Goal: Task Accomplishment & Management: Manage account settings

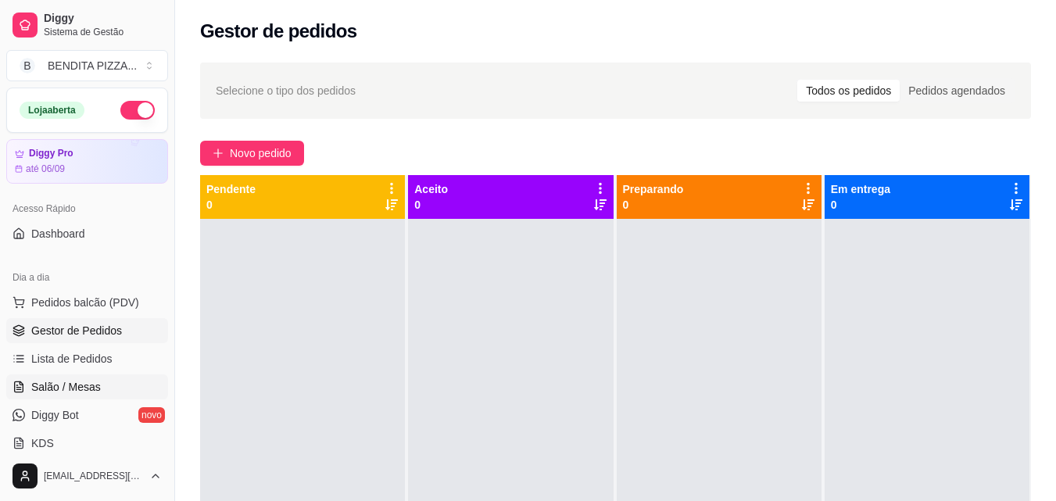
click at [75, 396] on link "Salão / Mesas" at bounding box center [87, 386] width 162 height 25
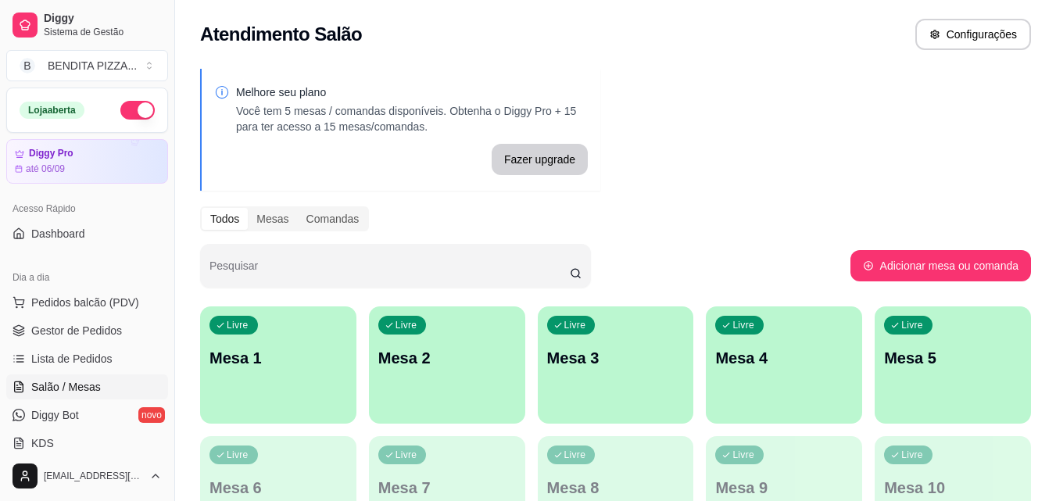
click at [324, 371] on div "Livre Mesa 1" at bounding box center [278, 355] width 156 height 99
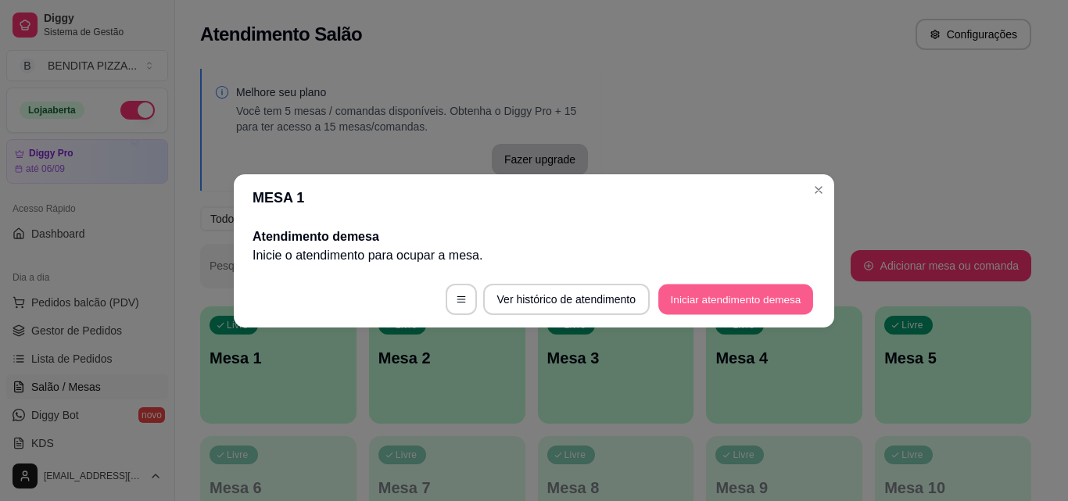
click at [769, 297] on button "Iniciar atendimento de mesa" at bounding box center [735, 299] width 155 height 30
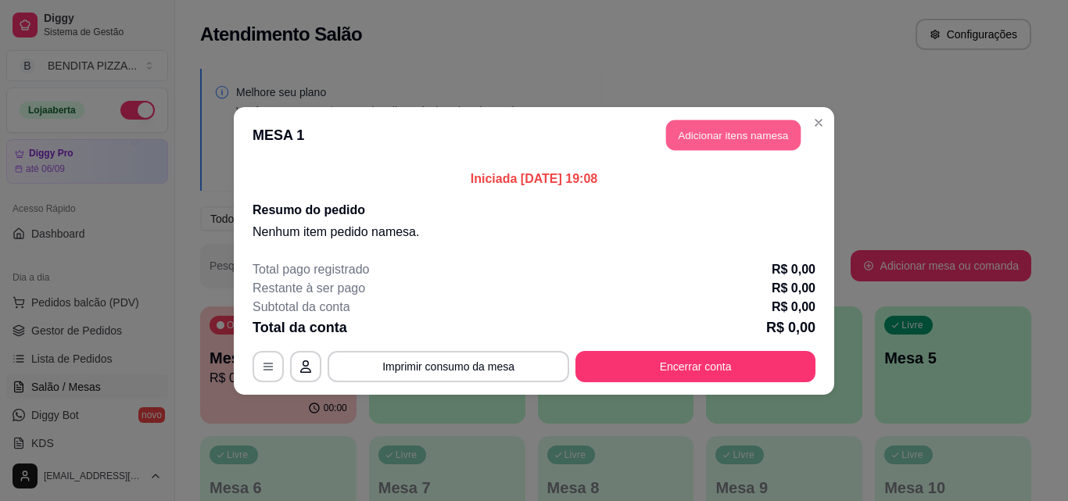
click at [682, 121] on button "Adicionar itens na mesa" at bounding box center [733, 135] width 134 height 30
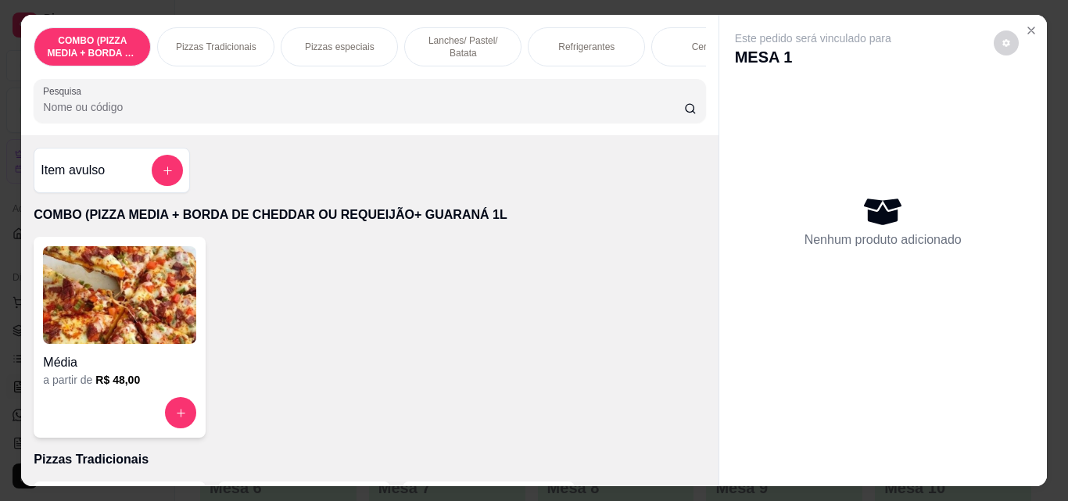
click at [211, 30] on div "Pizzas Tradicionais" at bounding box center [215, 46] width 117 height 39
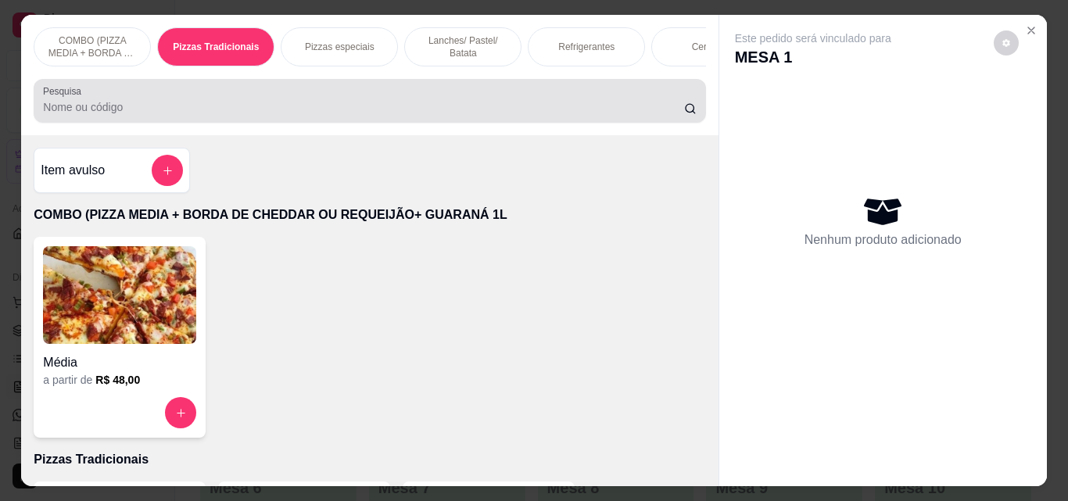
scroll to position [41, 0]
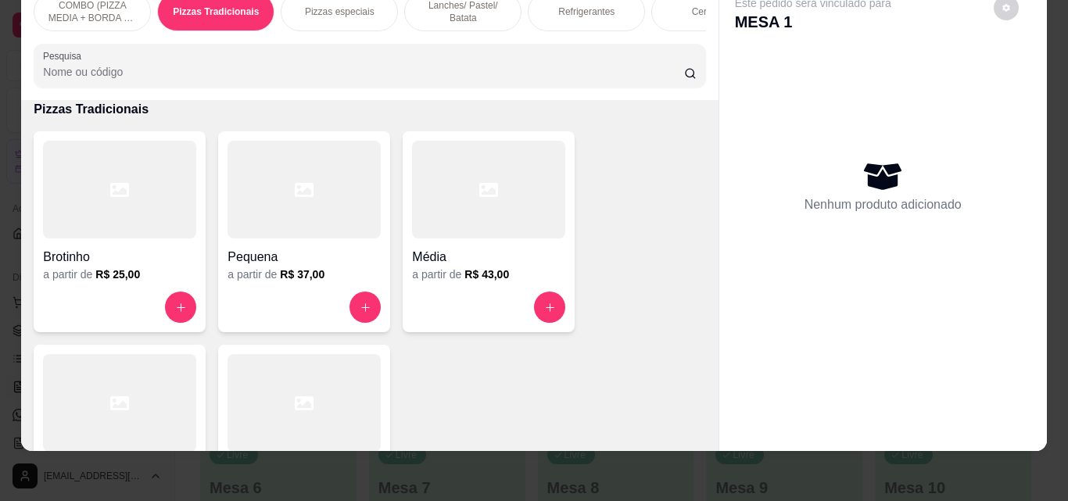
click at [174, 391] on div at bounding box center [119, 403] width 153 height 98
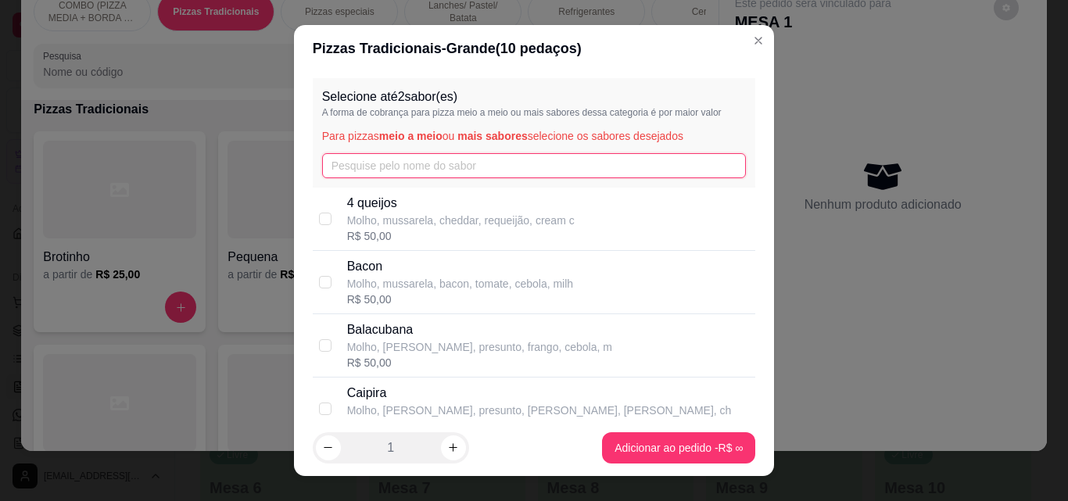
click at [443, 164] on input "text" at bounding box center [534, 165] width 425 height 25
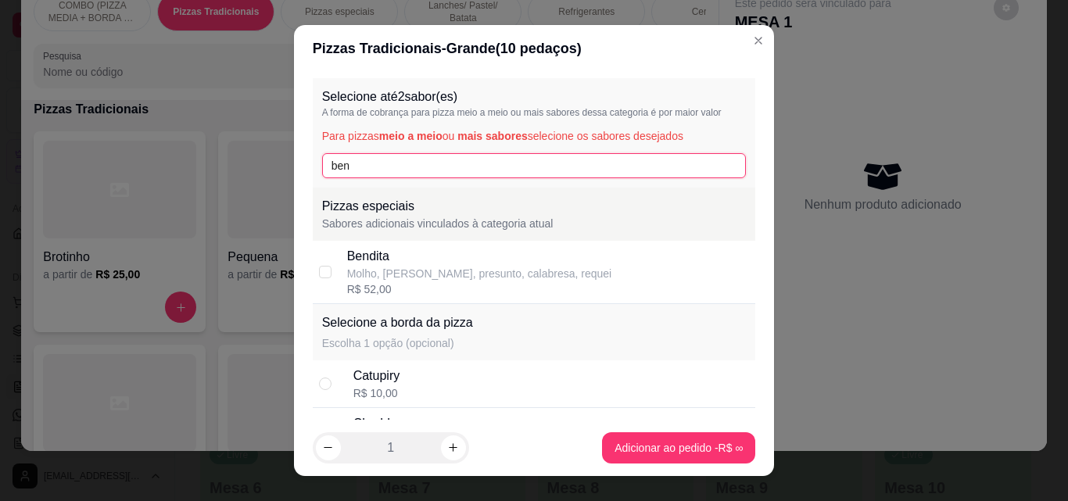
type input "ben"
click at [394, 278] on div "Molho, [PERSON_NAME], presunto, calabresa, requei" at bounding box center [479, 274] width 265 height 16
checkbox input "true"
click at [394, 167] on input "ben" at bounding box center [534, 165] width 425 height 25
type input "b"
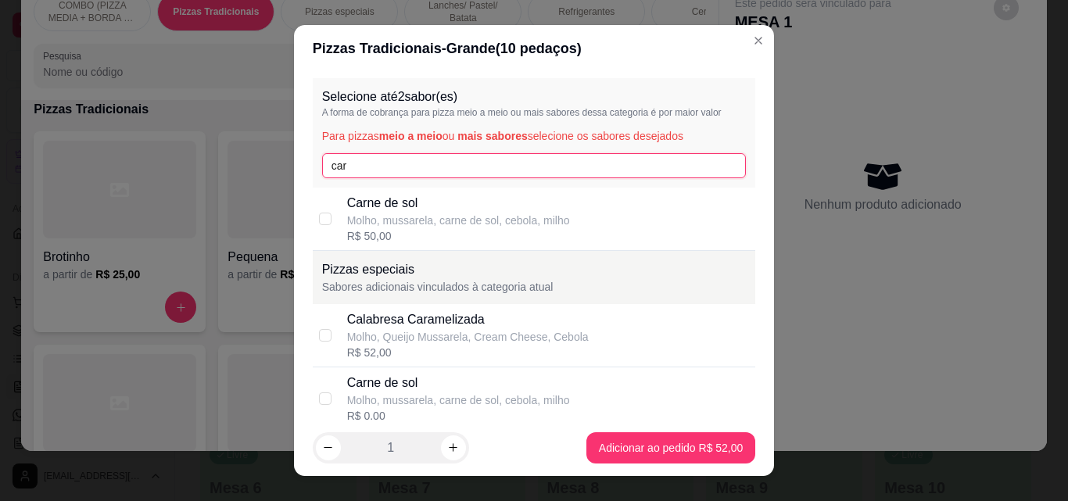
type input "car"
click at [397, 221] on p "Molho, mussarela, carne de sol, cebola, milho" at bounding box center [458, 221] width 223 height 16
checkbox input "true"
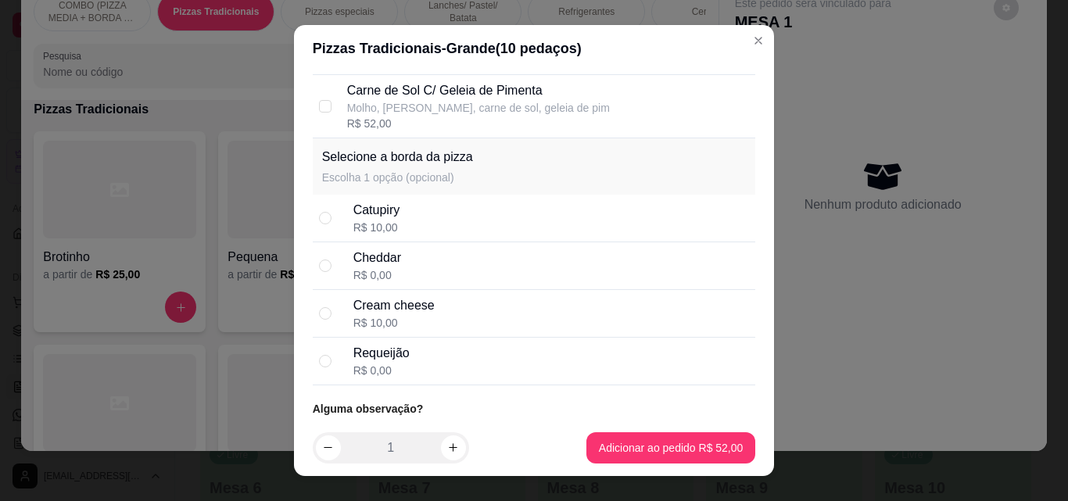
scroll to position [643, 0]
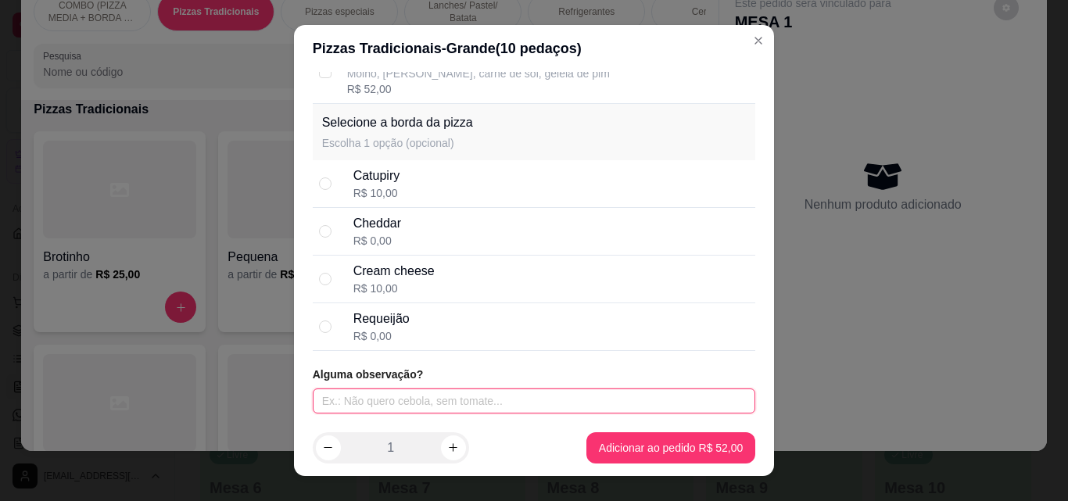
click at [637, 398] on input "text" at bounding box center [534, 401] width 443 height 25
type input "SEM CEBOLA E SEM MILHO"
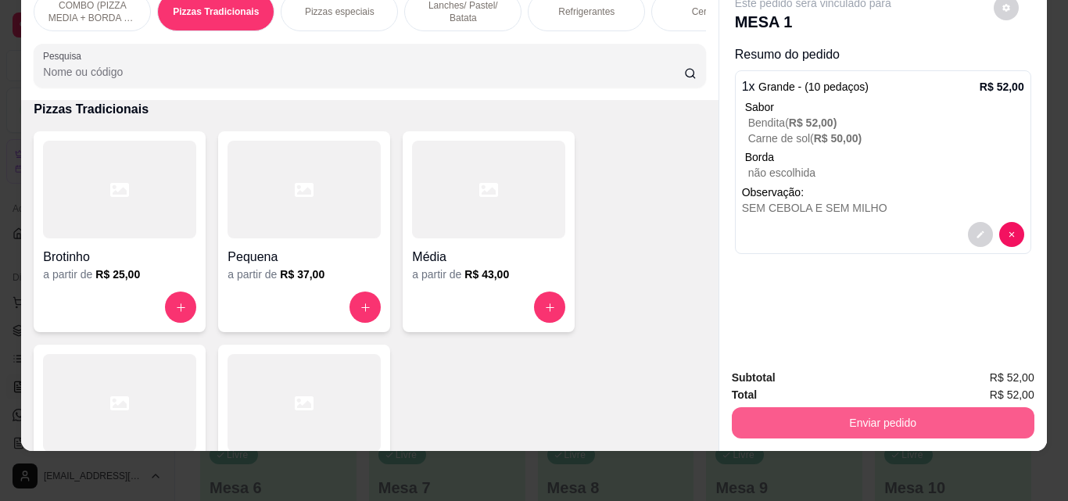
click at [880, 411] on button "Enviar pedido" at bounding box center [883, 422] width 303 height 31
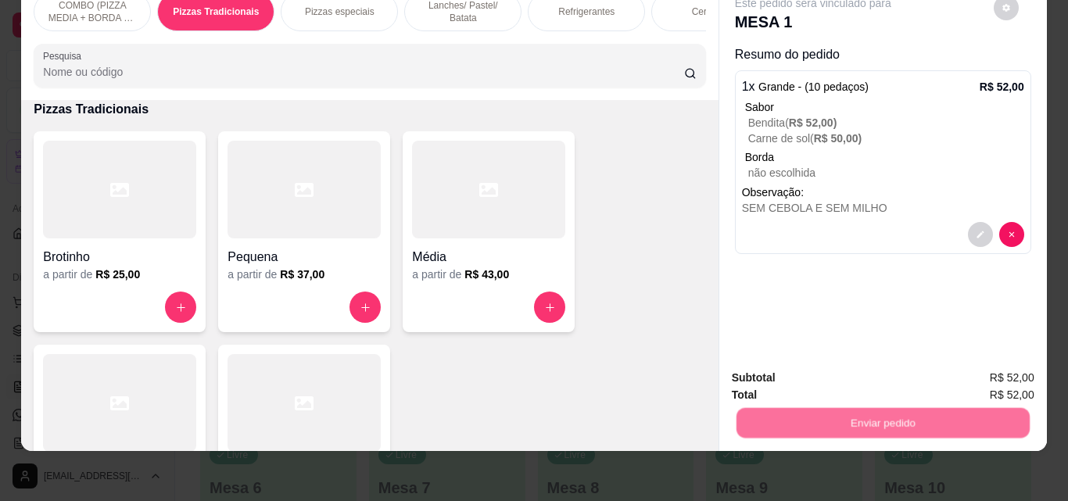
click at [851, 367] on button "Não registrar e enviar pedido" at bounding box center [831, 372] width 158 height 29
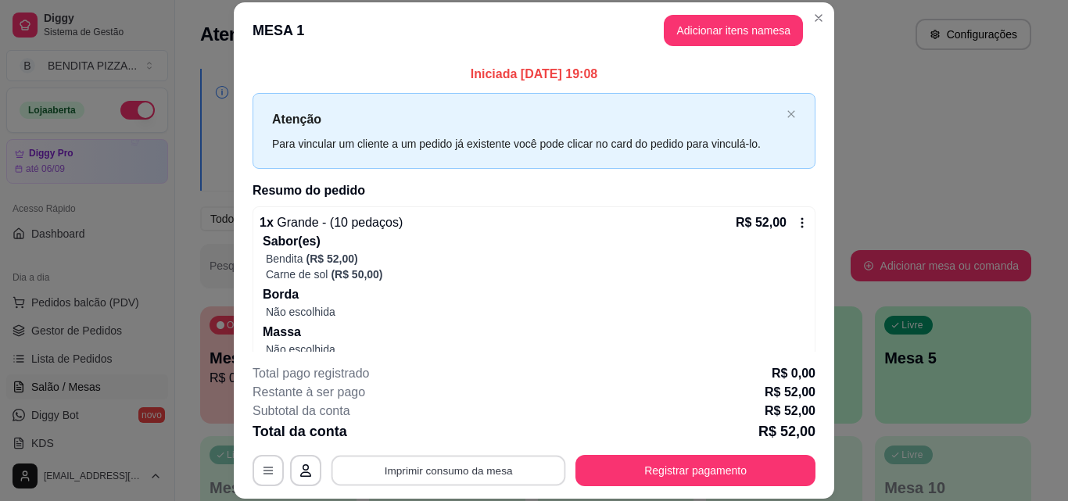
click at [445, 471] on button "Imprimir consumo da mesa" at bounding box center [448, 470] width 235 height 30
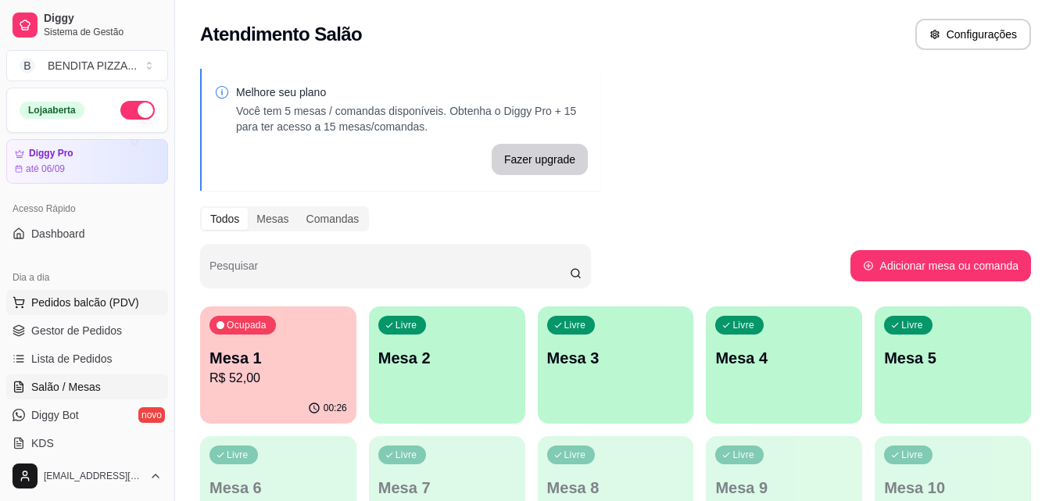
click at [132, 312] on button "Pedidos balcão (PDV)" at bounding box center [87, 302] width 162 height 25
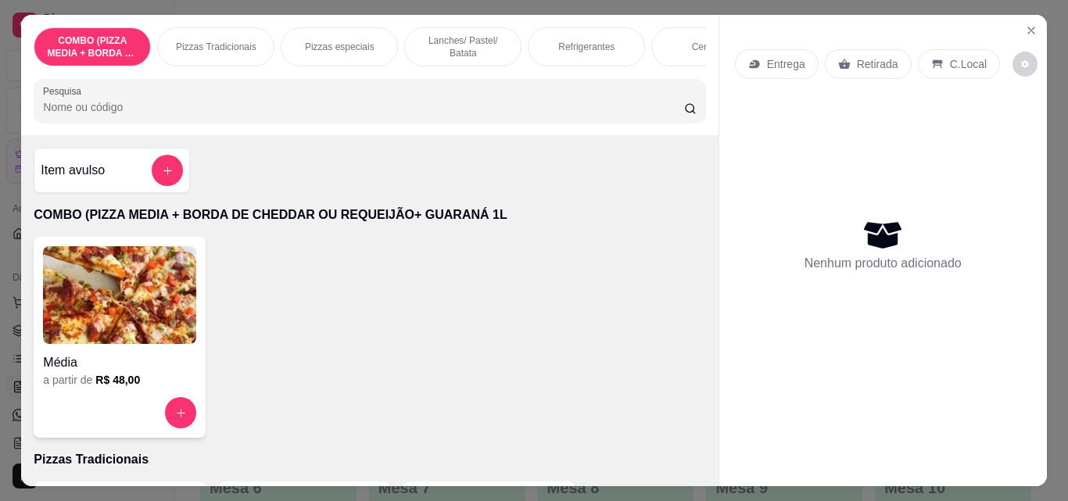
click at [220, 48] on div "Pizzas Tradicionais" at bounding box center [215, 46] width 117 height 39
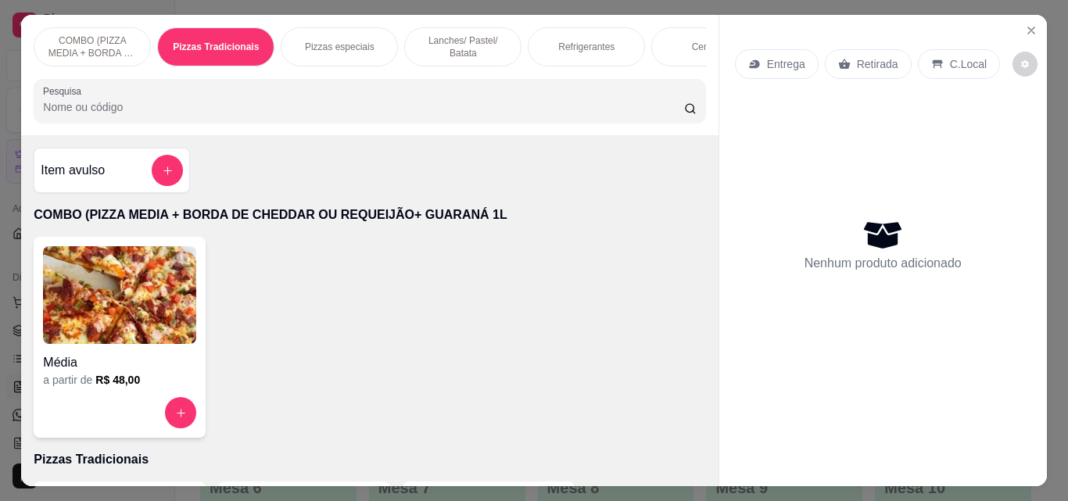
scroll to position [41, 0]
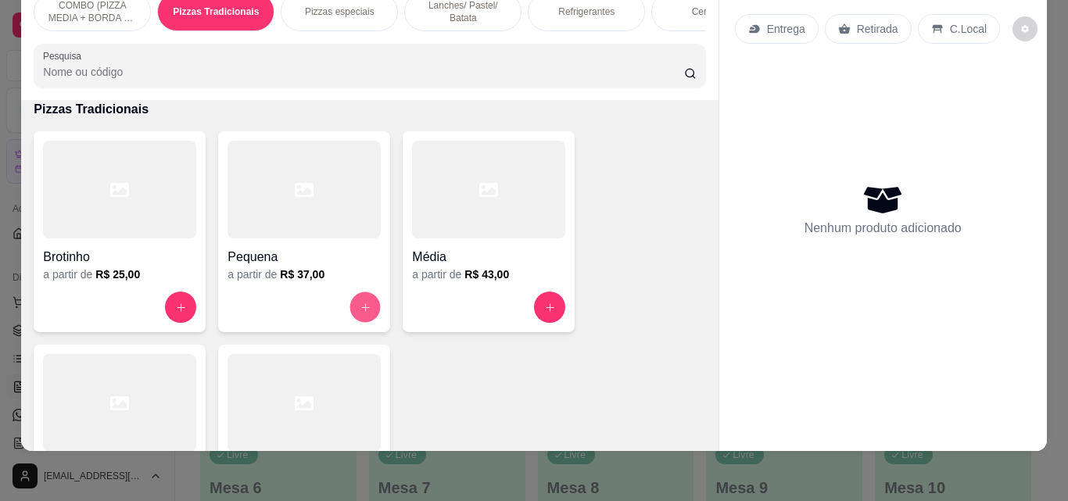
click at [350, 308] on button "increase-product-quantity" at bounding box center [365, 307] width 30 height 30
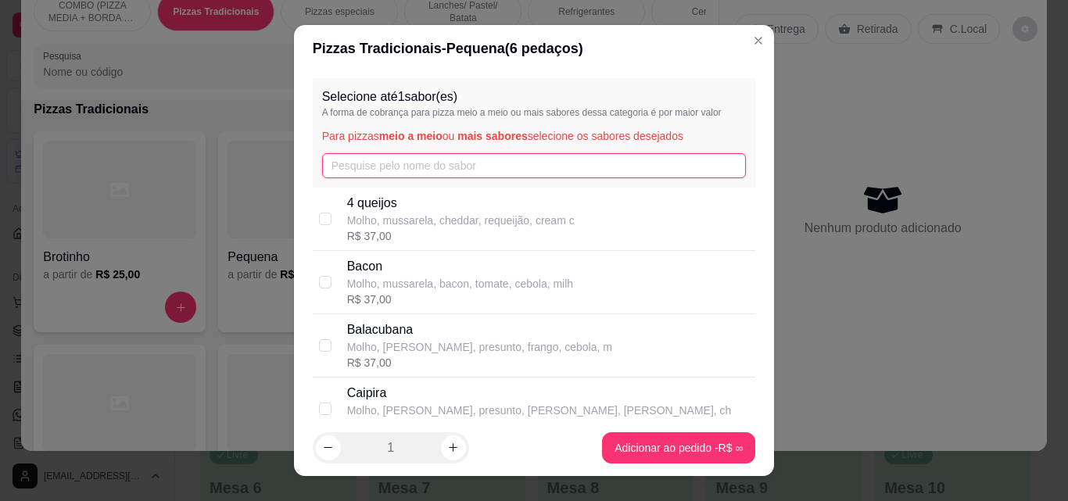
click at [419, 162] on input "text" at bounding box center [534, 165] width 425 height 25
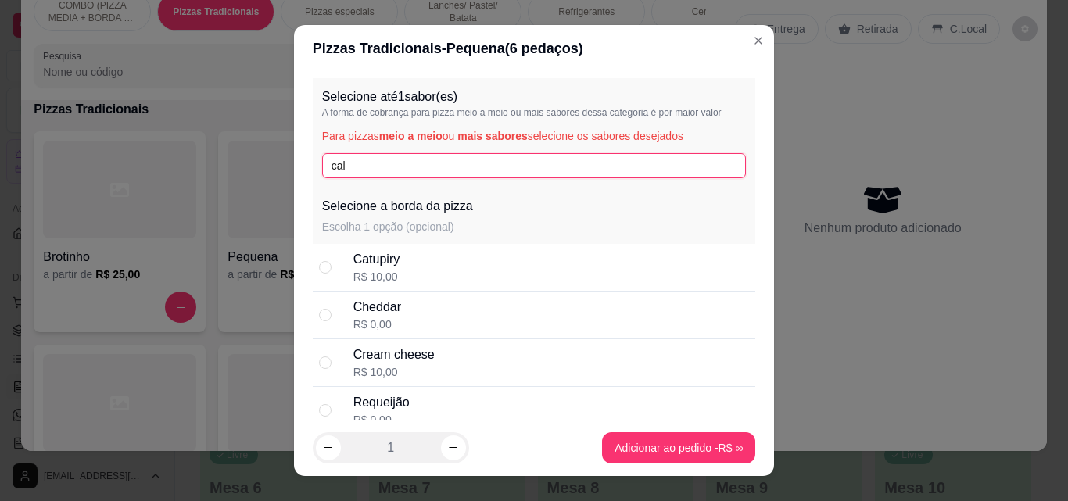
click at [367, 165] on input "cal" at bounding box center [534, 165] width 425 height 25
type input "c"
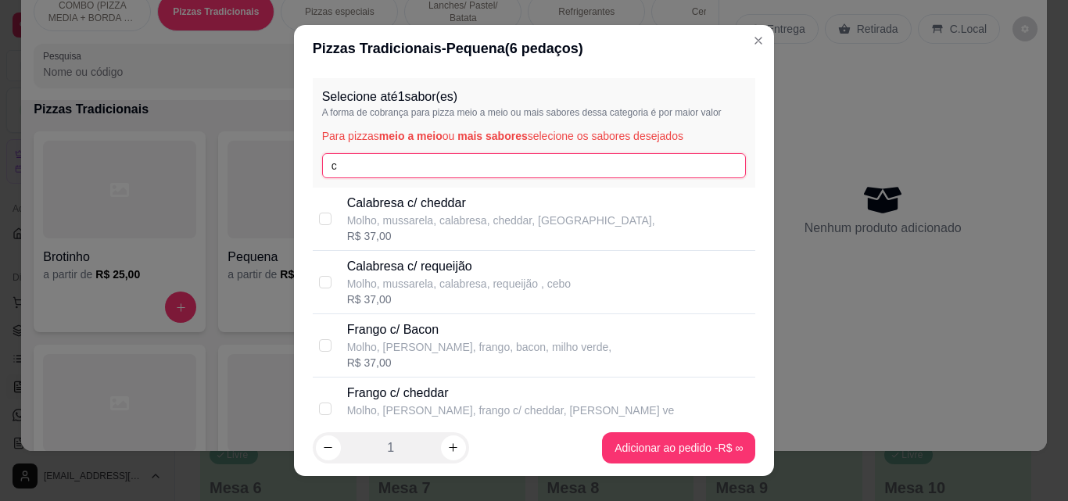
click at [452, 166] on input "c" at bounding box center [534, 165] width 425 height 25
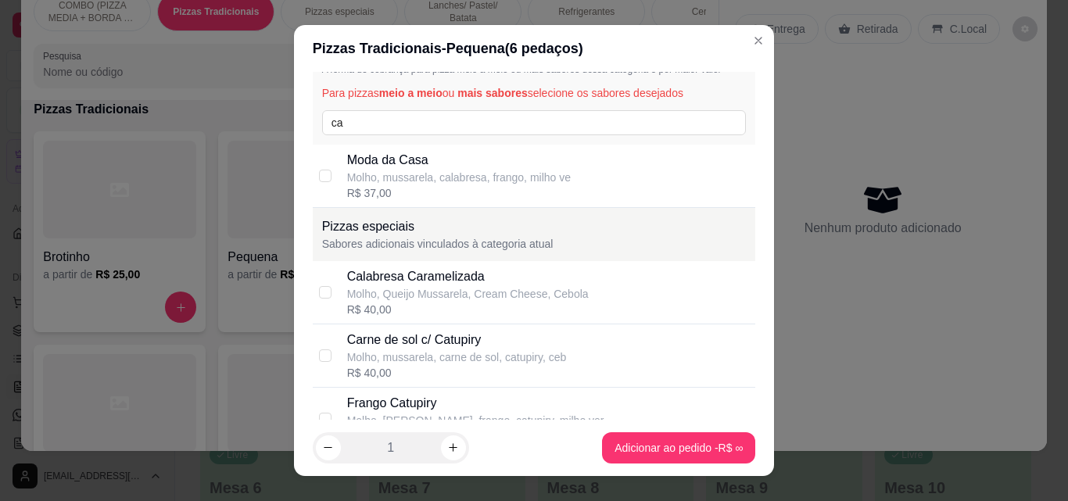
scroll to position [0, 0]
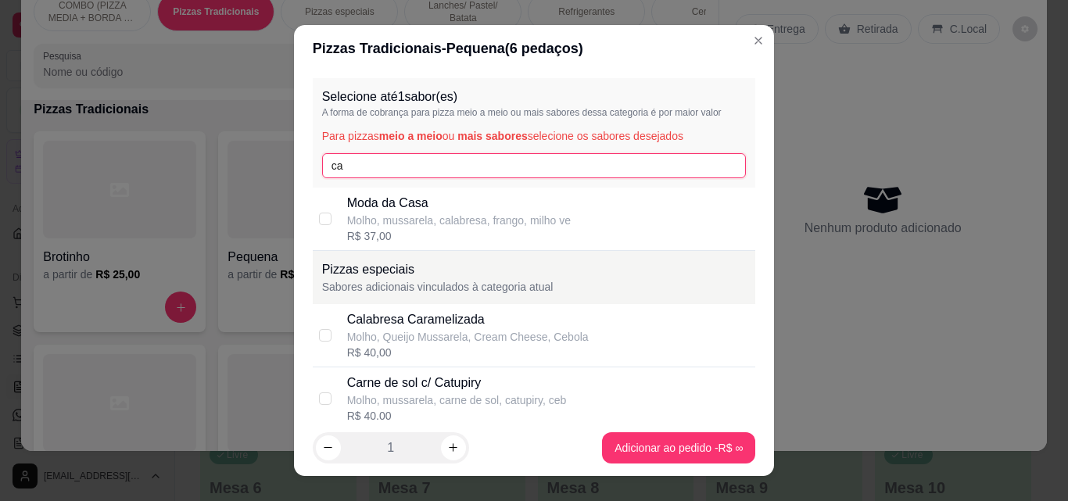
click at [444, 165] on input "ca" at bounding box center [534, 165] width 425 height 25
type input "c"
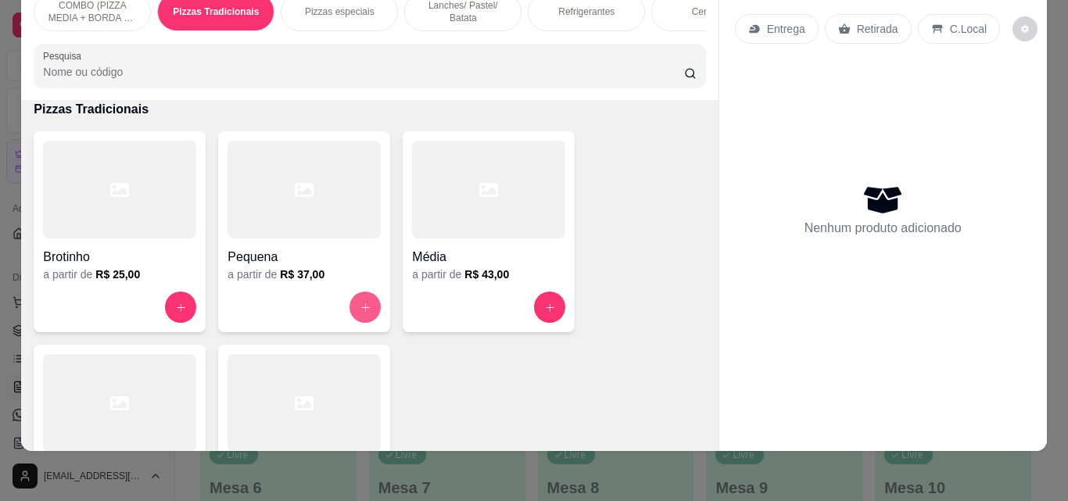
click at [360, 300] on button "increase-product-quantity" at bounding box center [364, 307] width 31 height 31
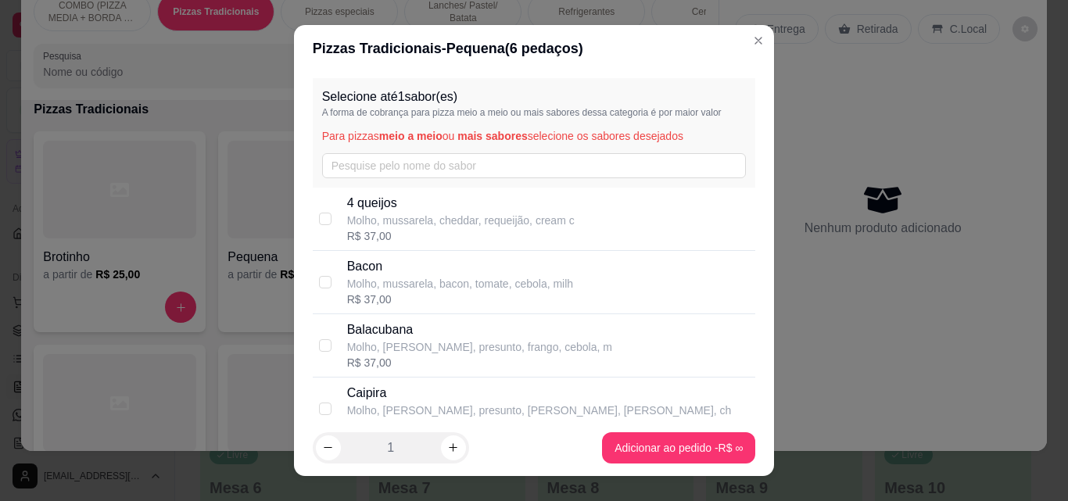
click at [377, 179] on div "Selecione até 1 sabor(es) A forma de cobrança para pizza meio a meio ou mais sa…" at bounding box center [534, 132] width 443 height 109
click at [374, 172] on input "text" at bounding box center [534, 165] width 425 height 25
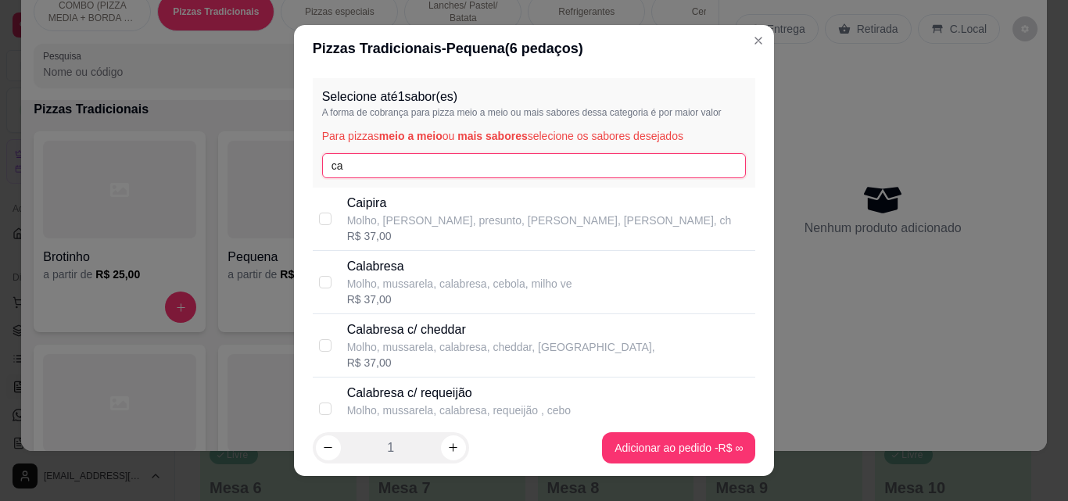
type input "ca"
click at [395, 261] on p "Calabresa" at bounding box center [459, 266] width 225 height 19
checkbox input "true"
click at [661, 464] on footer "1 Adicionar ao pedido R$ 37,00" at bounding box center [534, 448] width 481 height 56
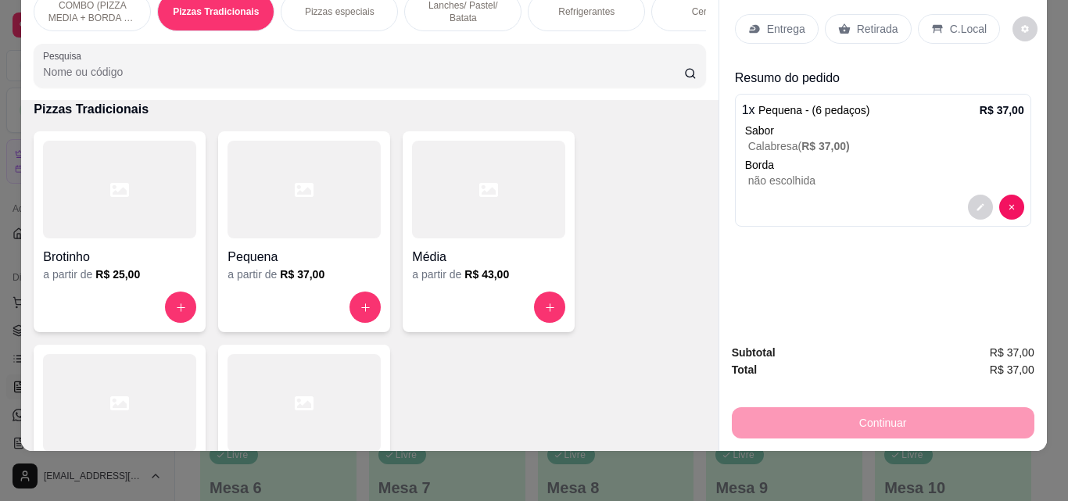
click at [564, 9] on div "Refrigerantes" at bounding box center [586, 11] width 117 height 39
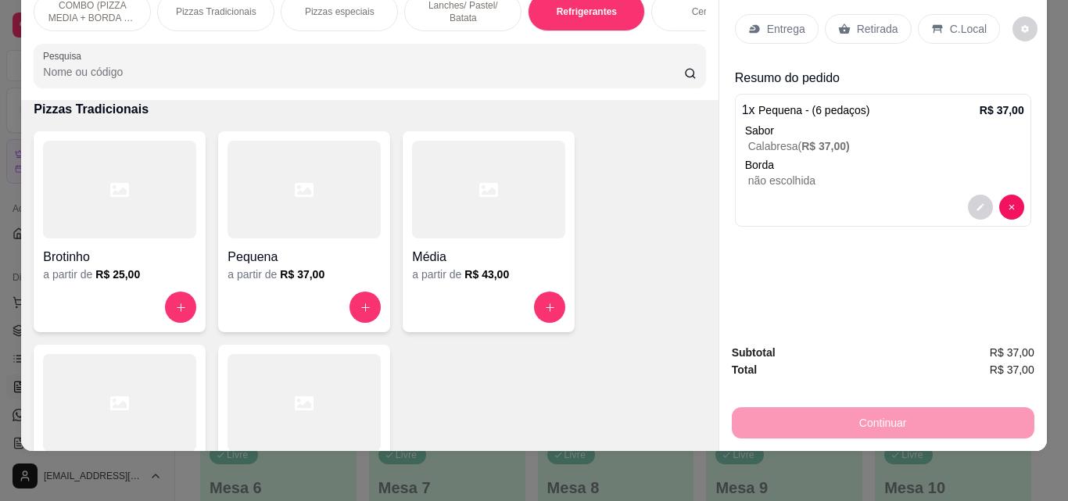
scroll to position [2414, 0]
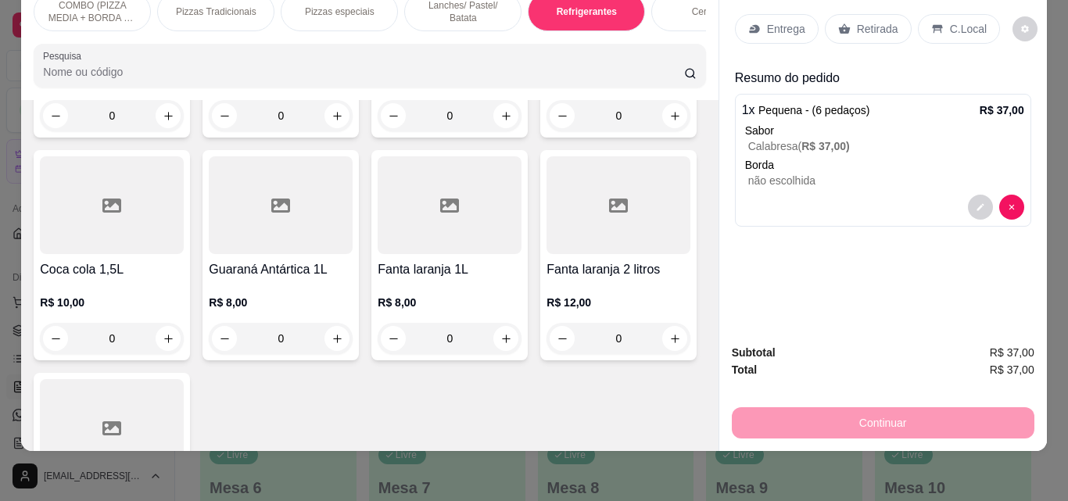
click at [718, 360] on div "Entrega Retirada C.Local Resumo do pedido 1 x Pequena - (6 pedaços) R$ 37,00 Sa…" at bounding box center [882, 215] width 328 height 471
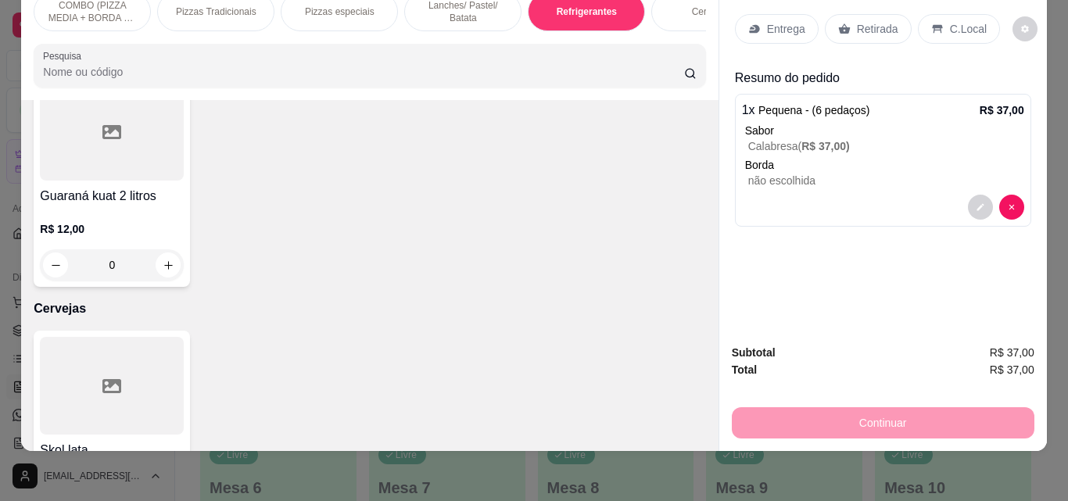
click at [349, 55] on button "increase-product-quantity" at bounding box center [336, 42] width 25 height 25
type input "1"
click at [753, 23] on icon at bounding box center [754, 29] width 13 height 13
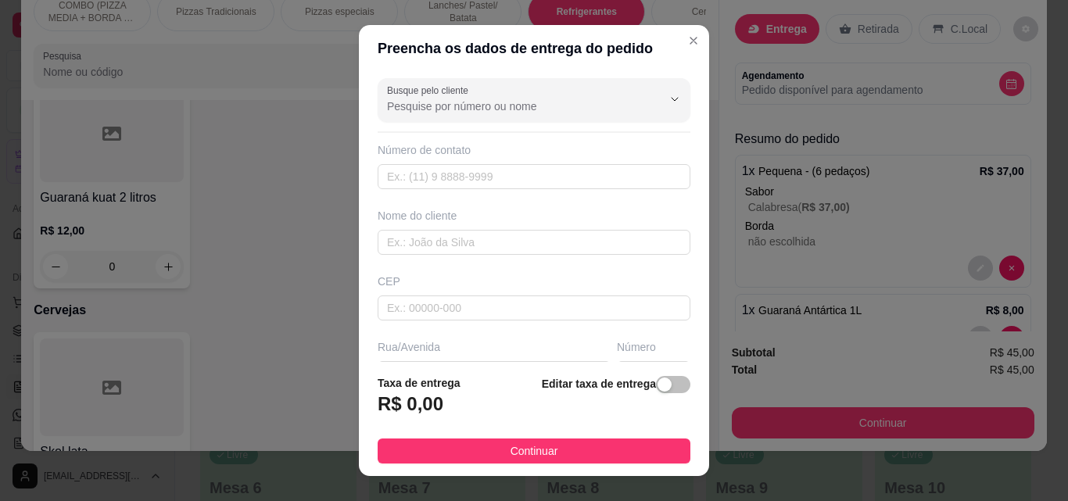
scroll to position [237, 0]
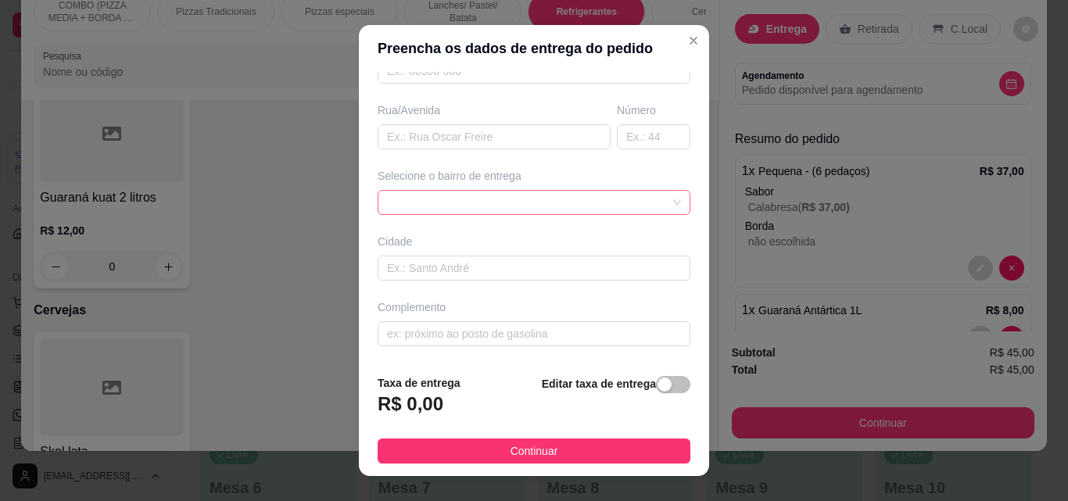
click at [466, 208] on div at bounding box center [534, 202] width 313 height 25
click at [457, 134] on input "text" at bounding box center [494, 136] width 233 height 25
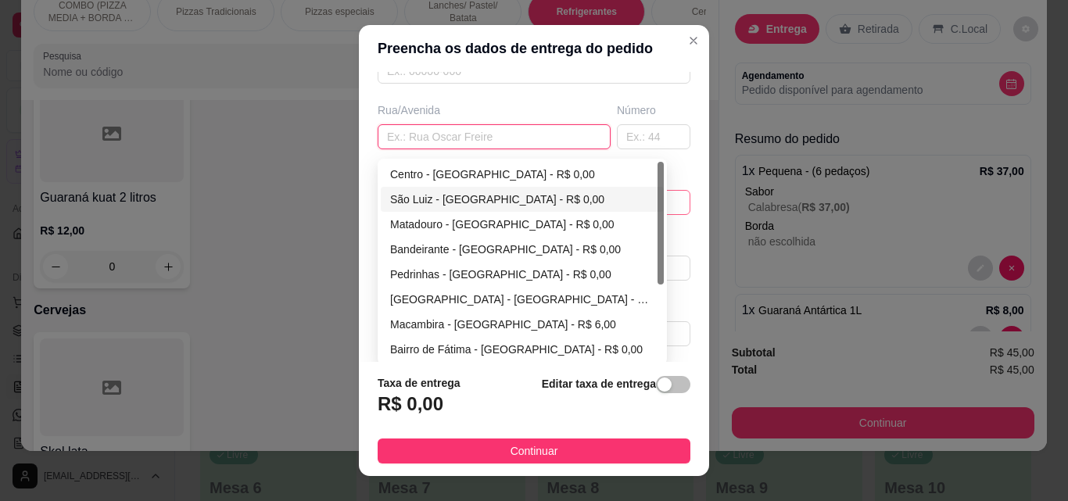
click at [474, 200] on div "65d43782b6f0d4bdbaa348a3 65d437a0b6f0d4bdbaa348a6 65d437b8b6f0d4bdbaa348a9 [GEO…" at bounding box center [534, 202] width 313 height 25
drag, startPoint x: 655, startPoint y: 299, endPoint x: 656, endPoint y: 314, distance: 14.1
click at [658, 314] on div at bounding box center [661, 262] width 6 height 200
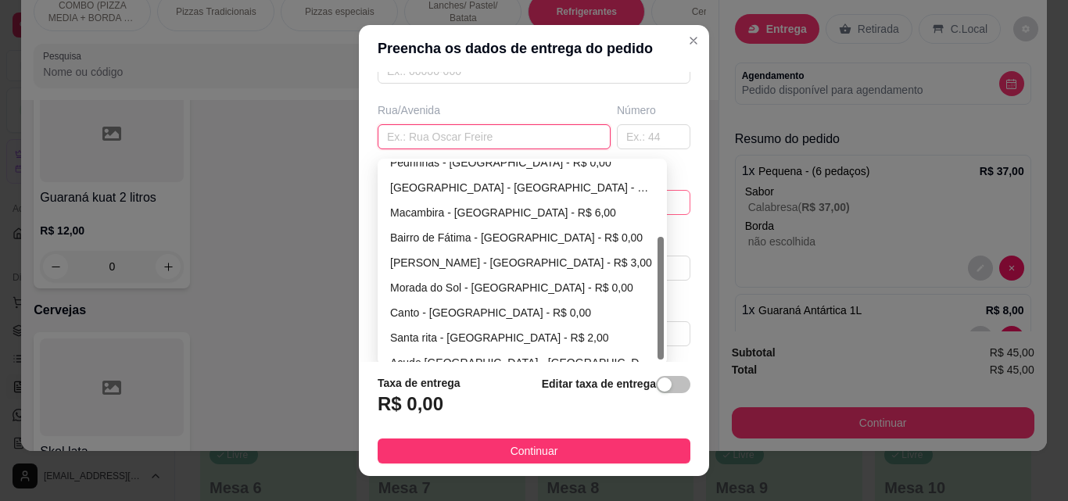
scroll to position [125, 0]
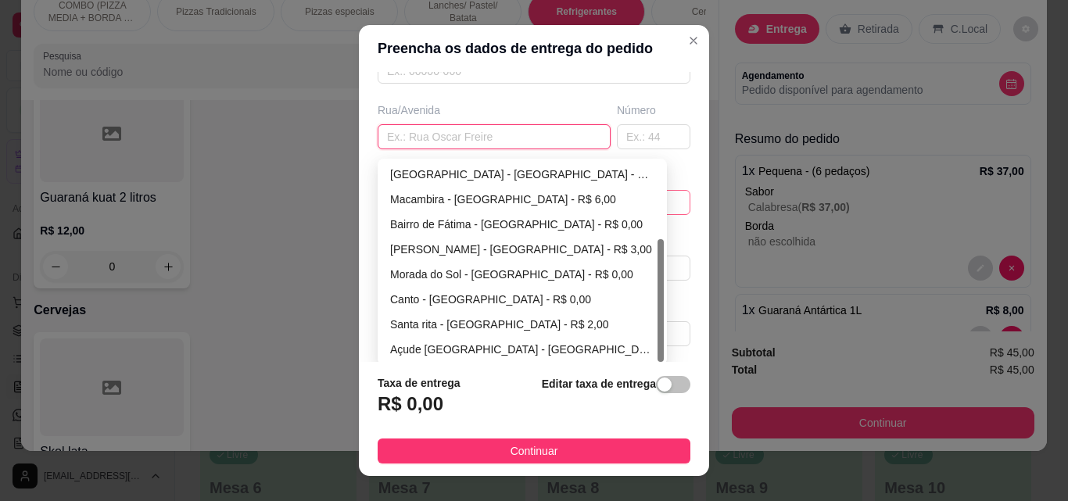
drag, startPoint x: 656, startPoint y: 290, endPoint x: 656, endPoint y: 349, distance: 59.4
click at [658, 349] on div at bounding box center [661, 300] width 6 height 123
click at [521, 217] on div "Bairro de Fátima - [GEOGRAPHIC_DATA] - R$ 0,00" at bounding box center [522, 224] width 264 height 17
type input "São Miguel do Tapuio"
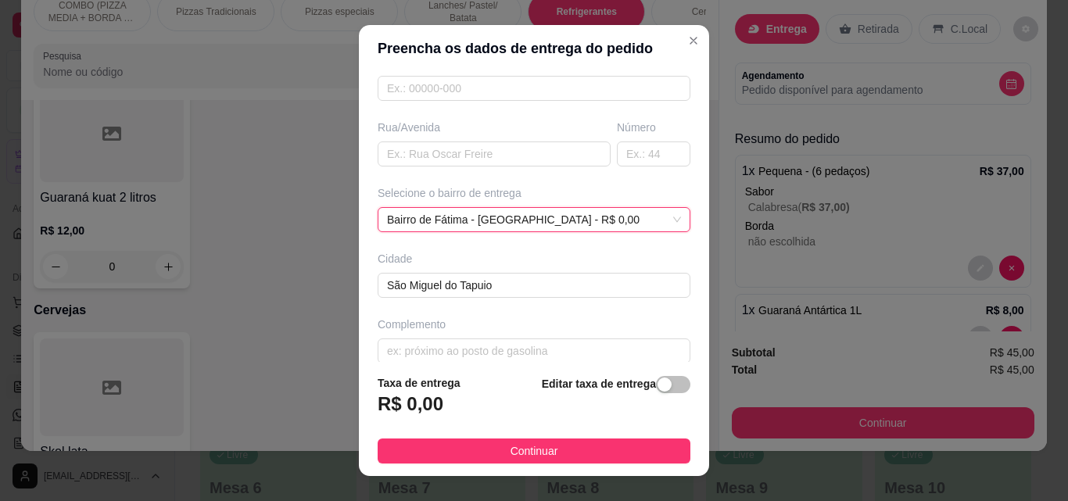
scroll to position [237, 0]
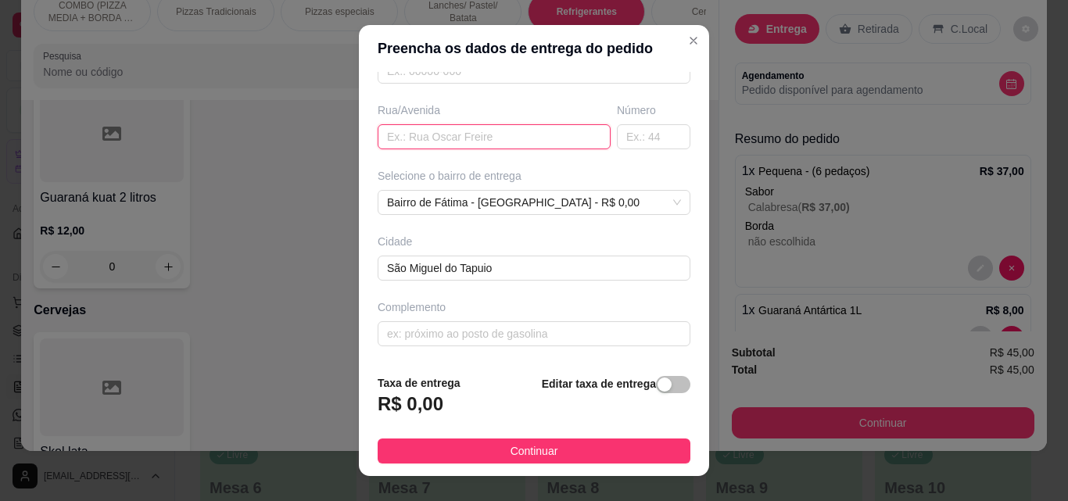
drag, startPoint x: 493, startPoint y: 144, endPoint x: 495, endPoint y: 132, distance: 12.0
click at [494, 134] on input "text" at bounding box center [494, 136] width 233 height 25
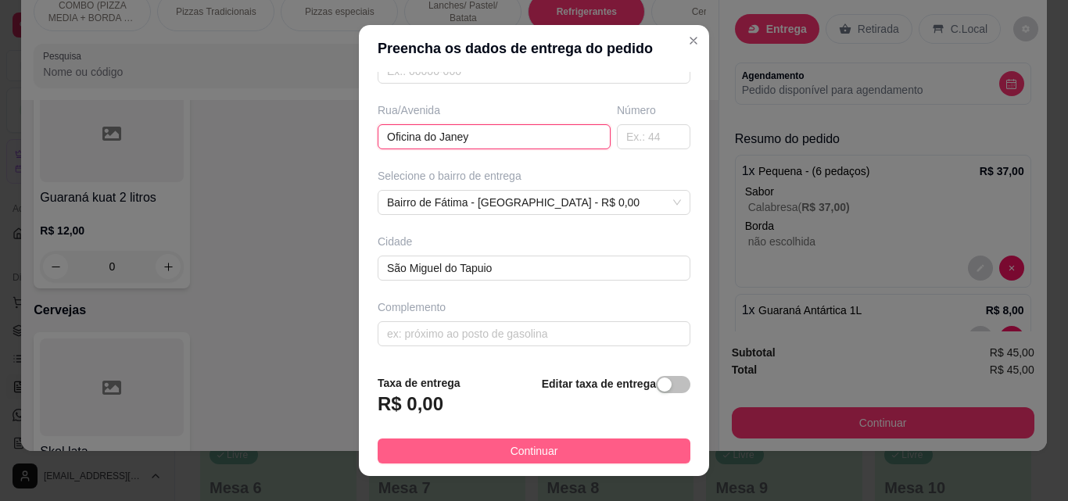
type input "Oficina do Janey"
click at [595, 440] on button "Continuar" at bounding box center [534, 451] width 313 height 25
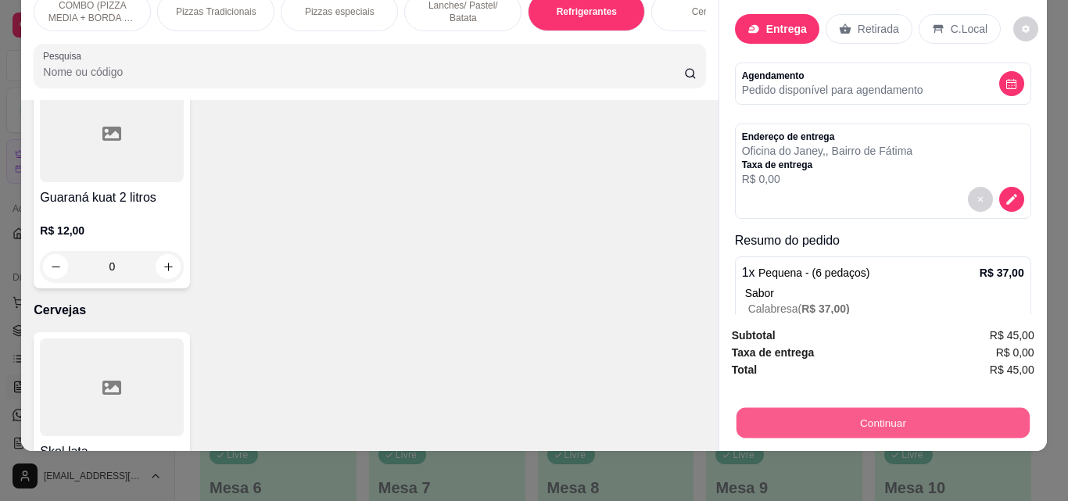
click at [806, 410] on button "Continuar" at bounding box center [882, 422] width 293 height 30
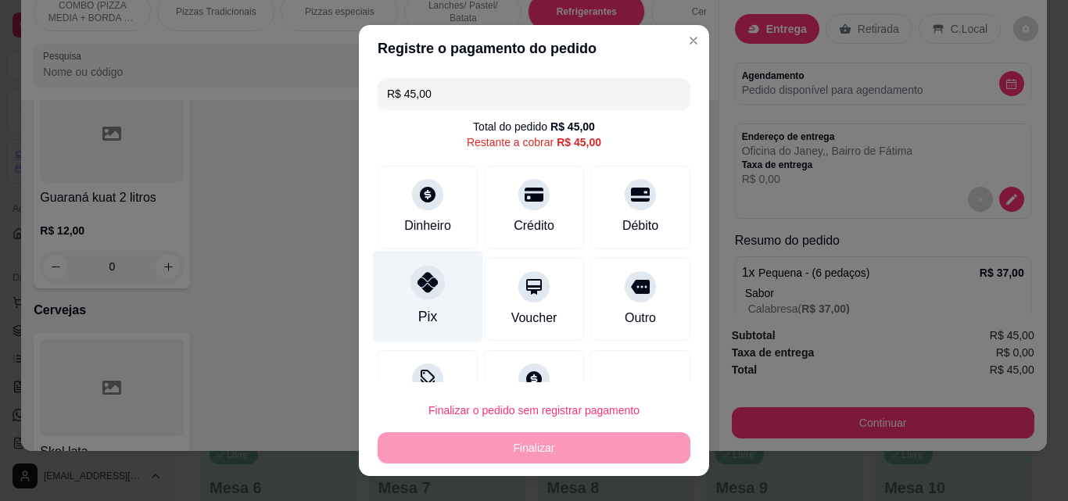
drag, startPoint x: 432, startPoint y: 295, endPoint x: 437, endPoint y: 304, distance: 10.5
click at [433, 296] on div "Pix" at bounding box center [428, 296] width 110 height 91
type input "R$ 0,00"
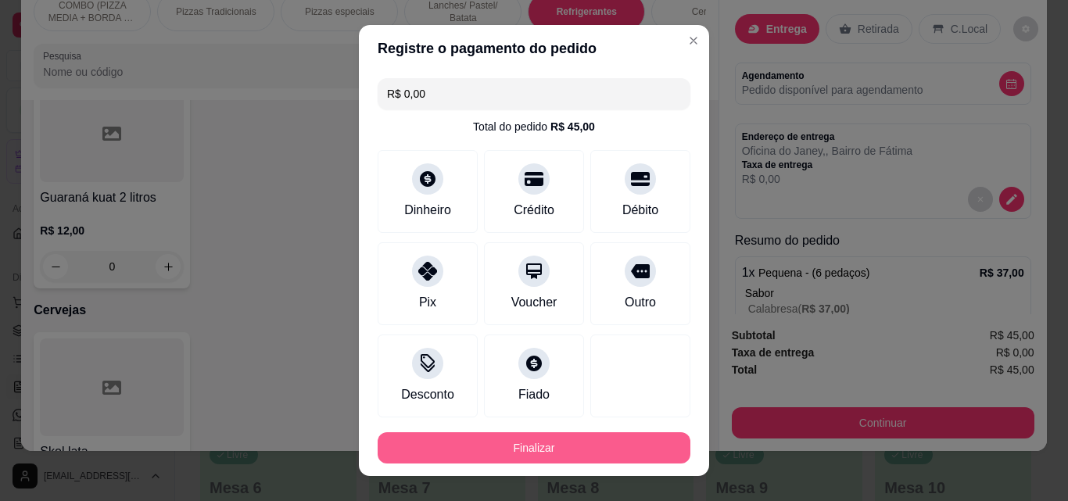
click at [539, 443] on button "Finalizar" at bounding box center [534, 447] width 313 height 31
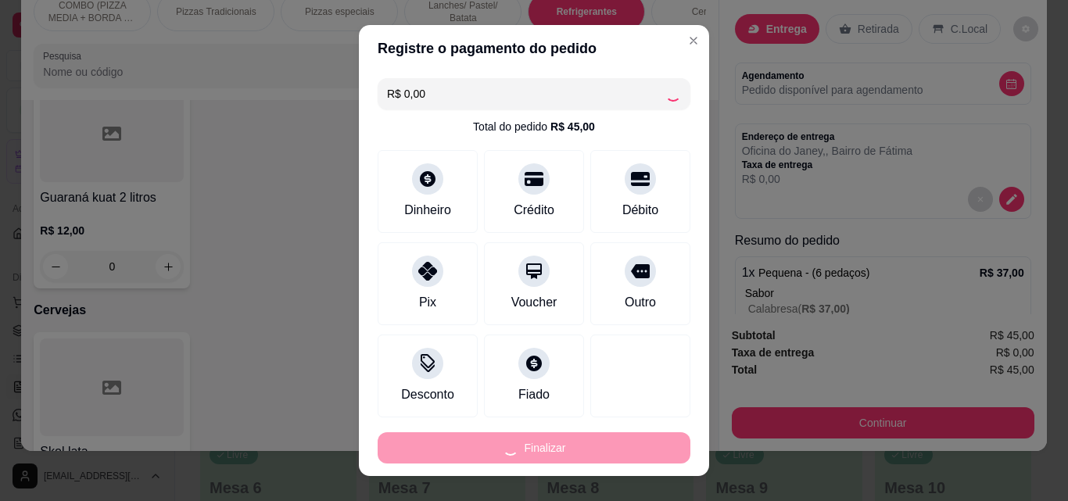
type input "0"
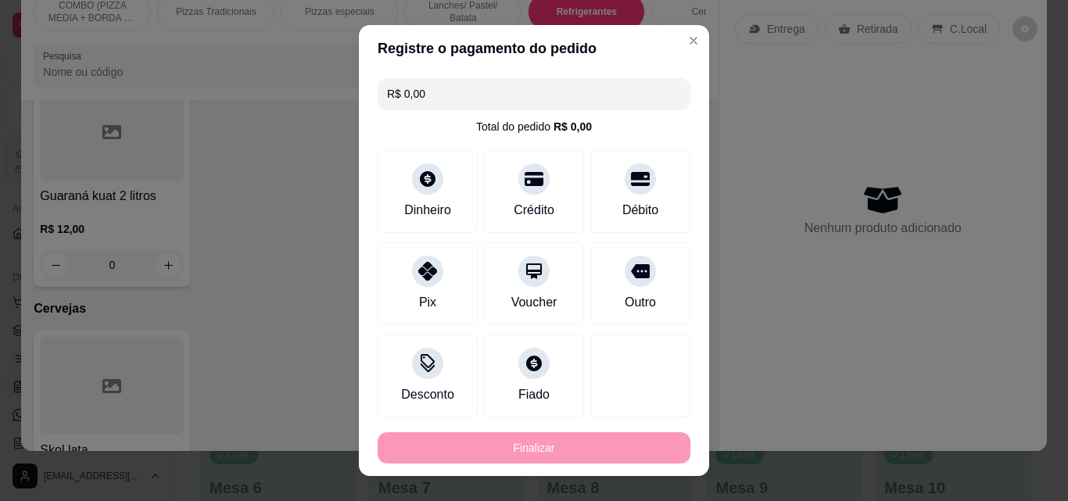
type input "-R$ 45,00"
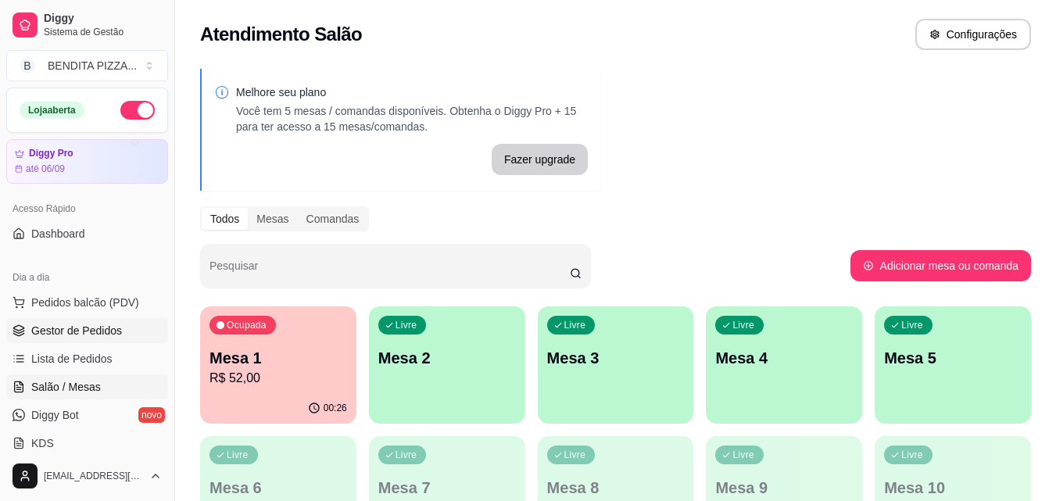
click at [81, 335] on span "Gestor de Pedidos" at bounding box center [76, 331] width 91 height 16
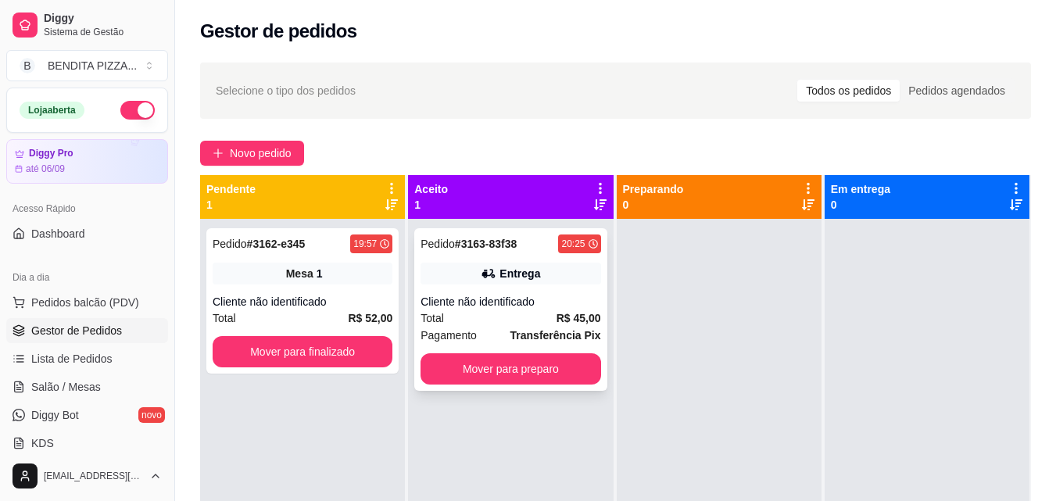
click at [501, 300] on div "Cliente não identificado" at bounding box center [511, 302] width 180 height 16
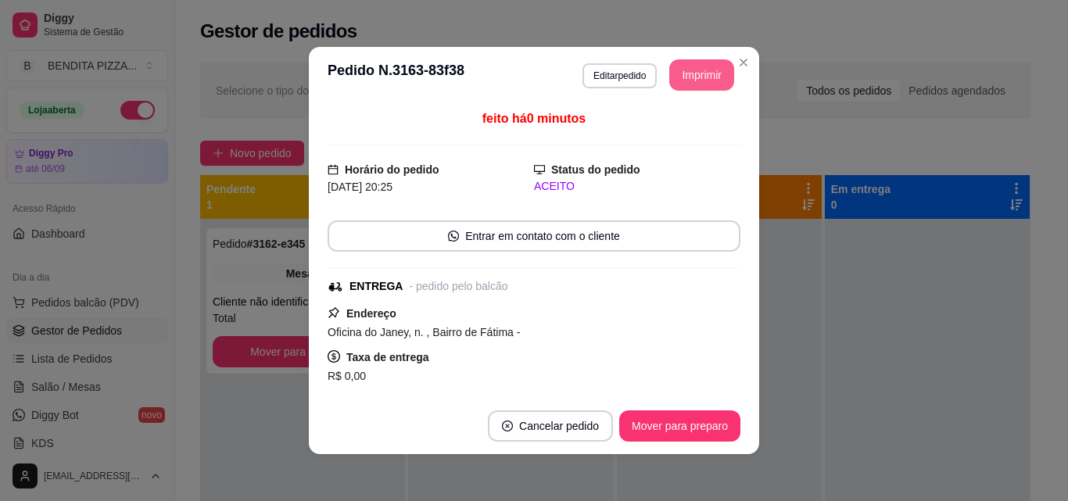
click at [685, 73] on button "Imprimir" at bounding box center [701, 74] width 65 height 31
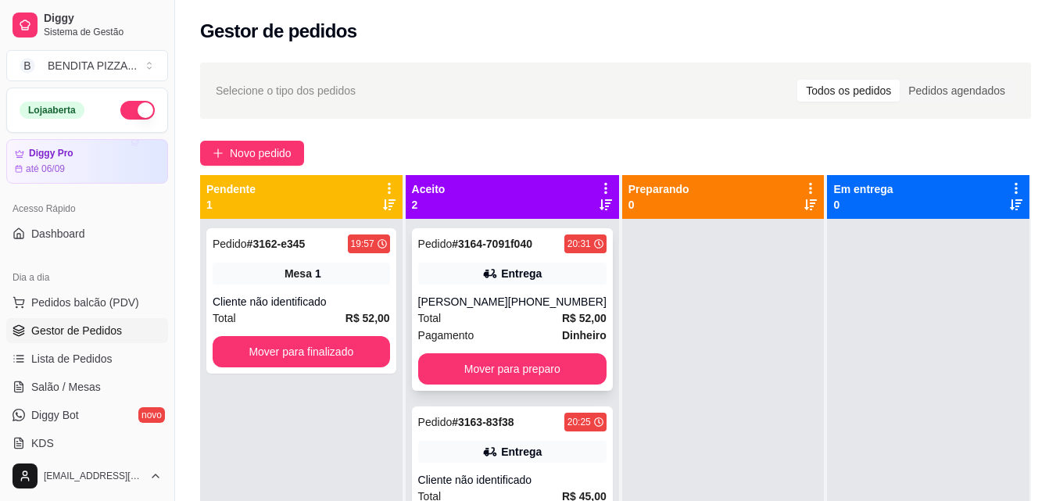
click at [514, 315] on div "Total R$ 52,00" at bounding box center [512, 318] width 188 height 17
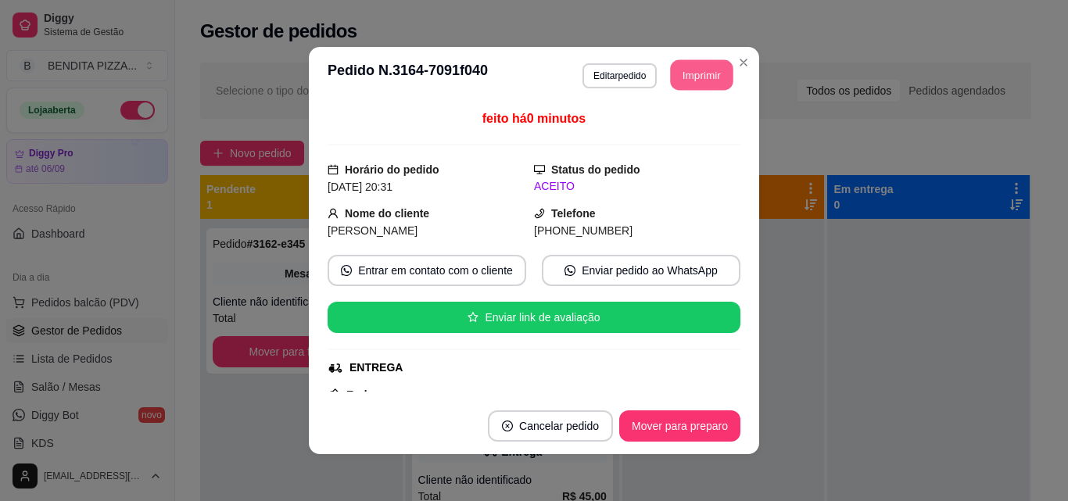
click at [679, 78] on button "Imprimir" at bounding box center [702, 75] width 63 height 30
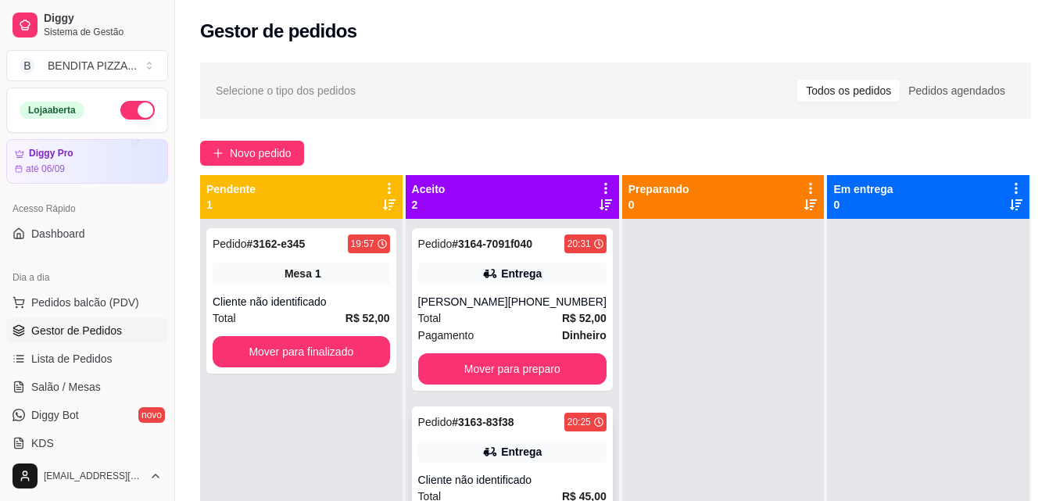
click at [508, 470] on div "Pedido # 3163-83f38 20:25 Entrega Cliente não identificado Total R$ 45,00 Pagam…" at bounding box center [512, 488] width 201 height 163
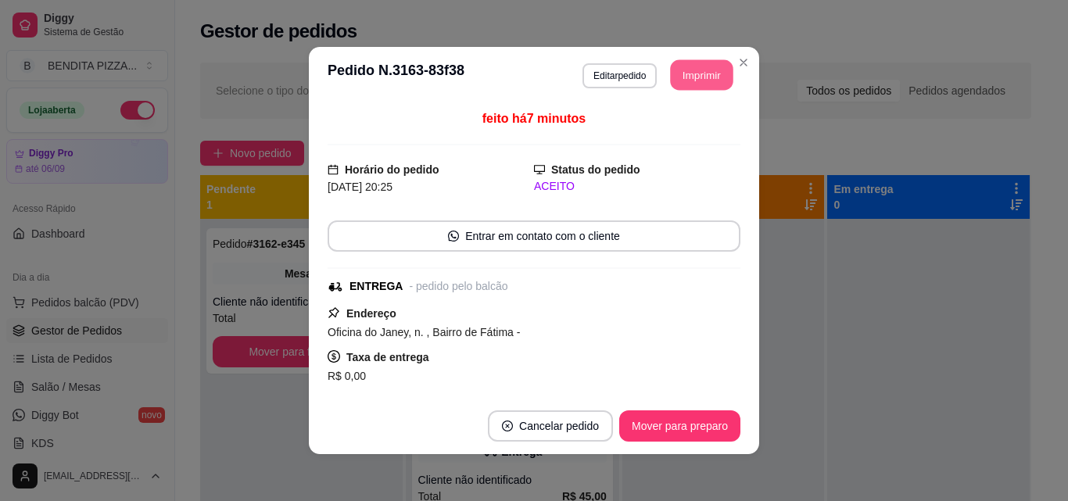
click at [678, 77] on button "Imprimir" at bounding box center [702, 75] width 63 height 30
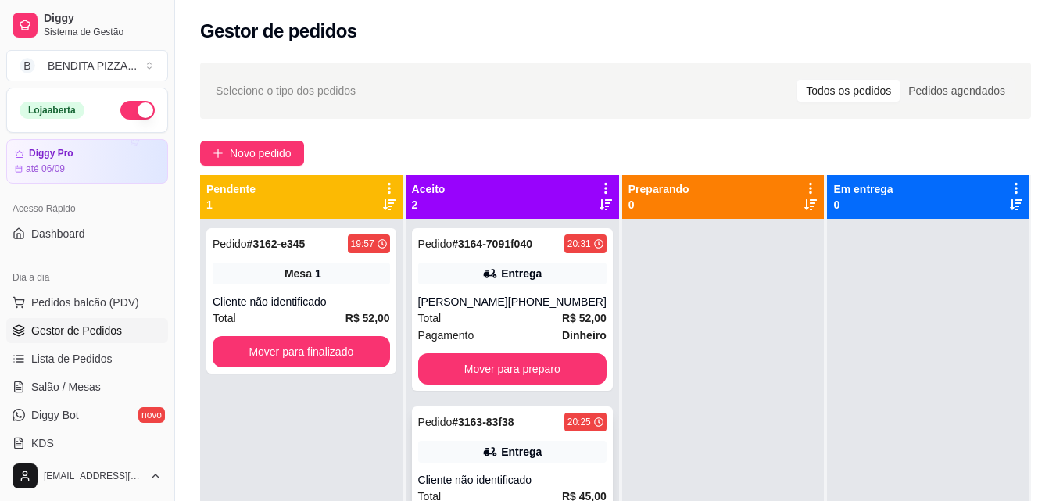
click at [579, 461] on div "Entrega" at bounding box center [512, 452] width 188 height 22
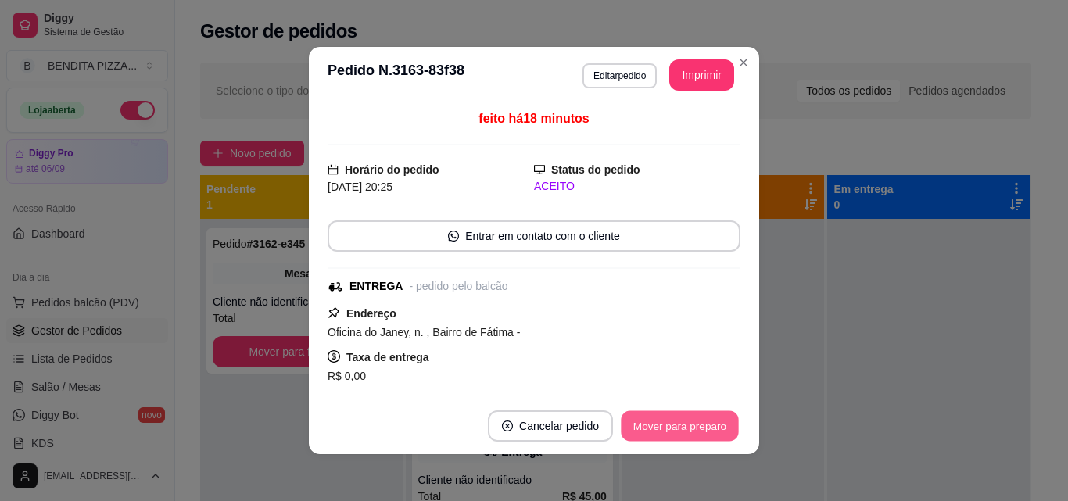
click at [708, 432] on button "Mover para preparo" at bounding box center [679, 426] width 117 height 30
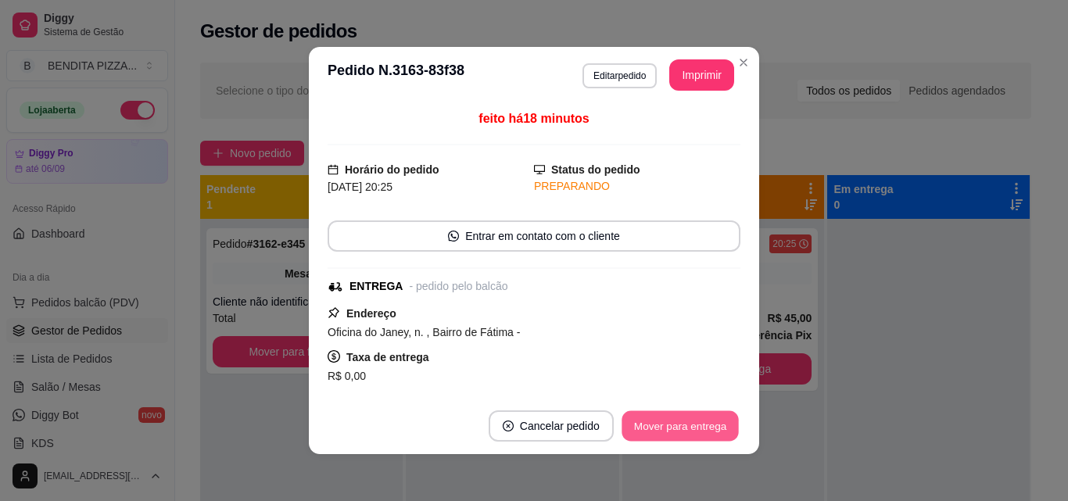
click at [708, 432] on button "Mover para entrega" at bounding box center [680, 426] width 117 height 30
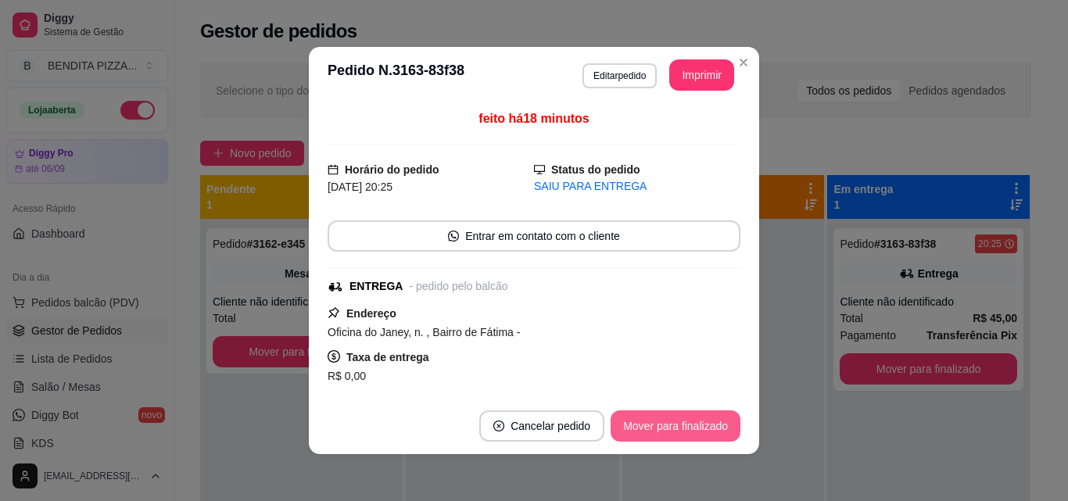
click at [708, 432] on button "Mover para finalizado" at bounding box center [676, 425] width 130 height 31
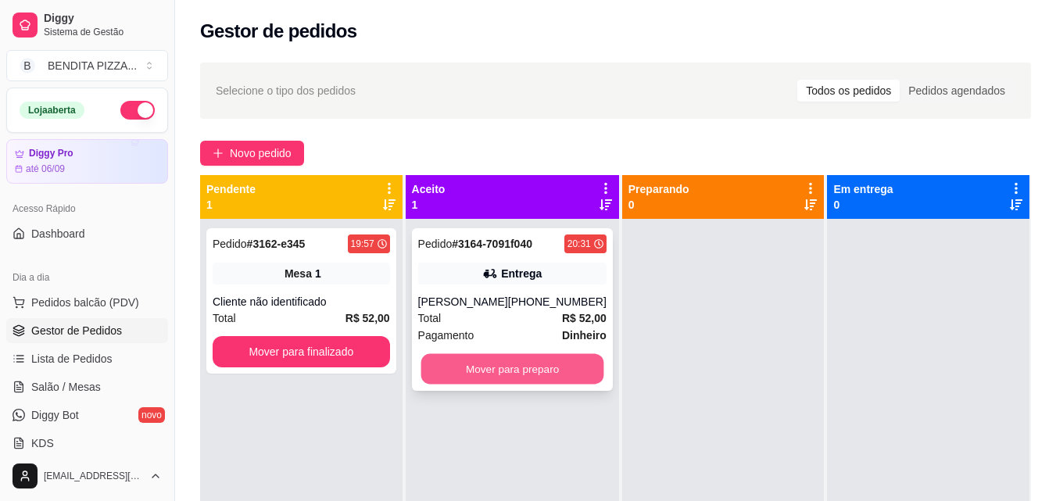
click at [586, 369] on button "Mover para preparo" at bounding box center [512, 369] width 183 height 30
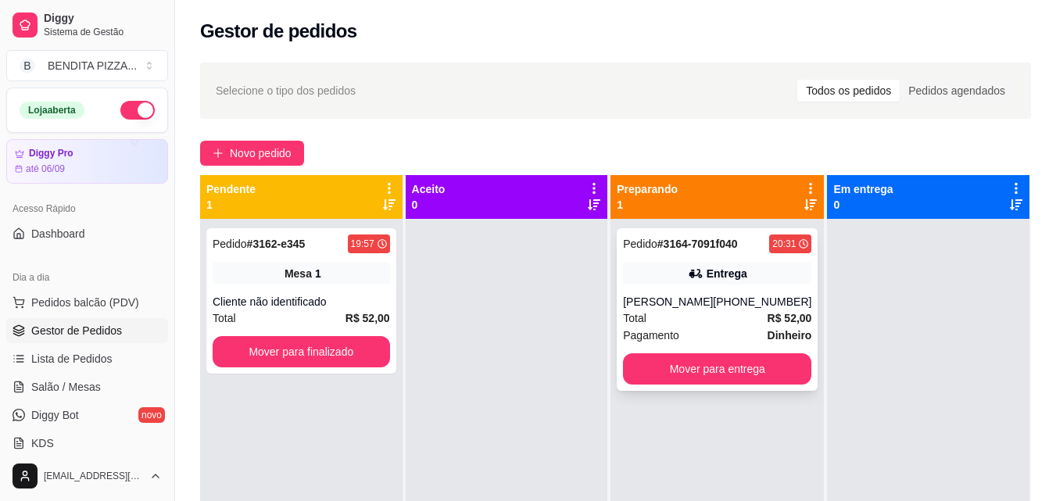
click at [757, 353] on div "Pedido # 3164-7091f040 20:31 Entrega [PERSON_NAME] [PHONE_NUMBER] Total R$ 52,0…" at bounding box center [717, 309] width 201 height 163
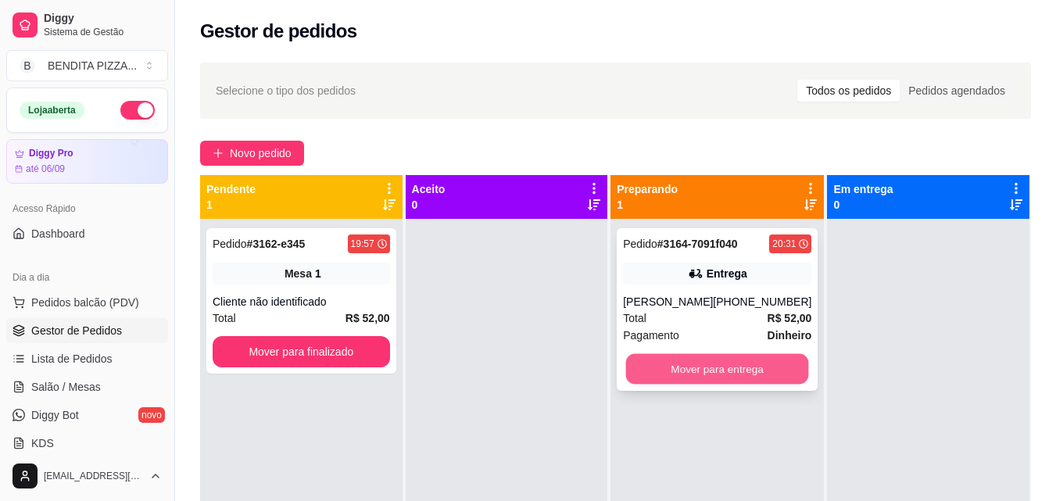
click at [758, 364] on button "Mover para entrega" at bounding box center [717, 369] width 183 height 30
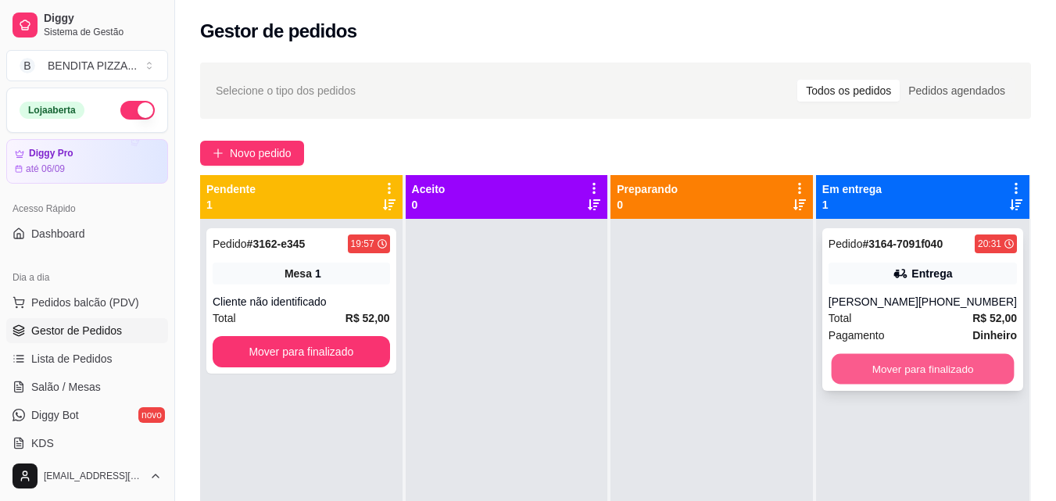
click at [872, 365] on button "Mover para finalizado" at bounding box center [922, 369] width 183 height 30
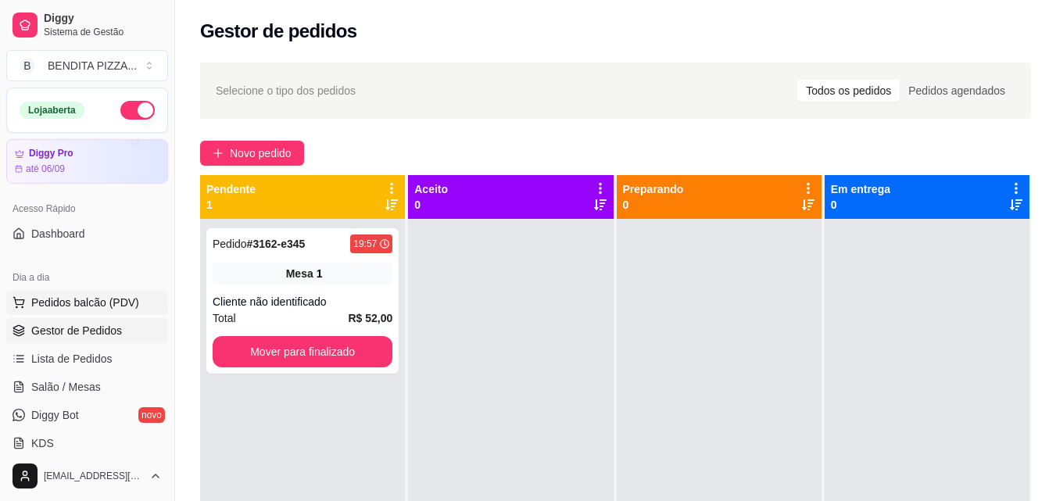
click at [52, 297] on span "Pedidos balcão (PDV)" at bounding box center [85, 303] width 108 height 16
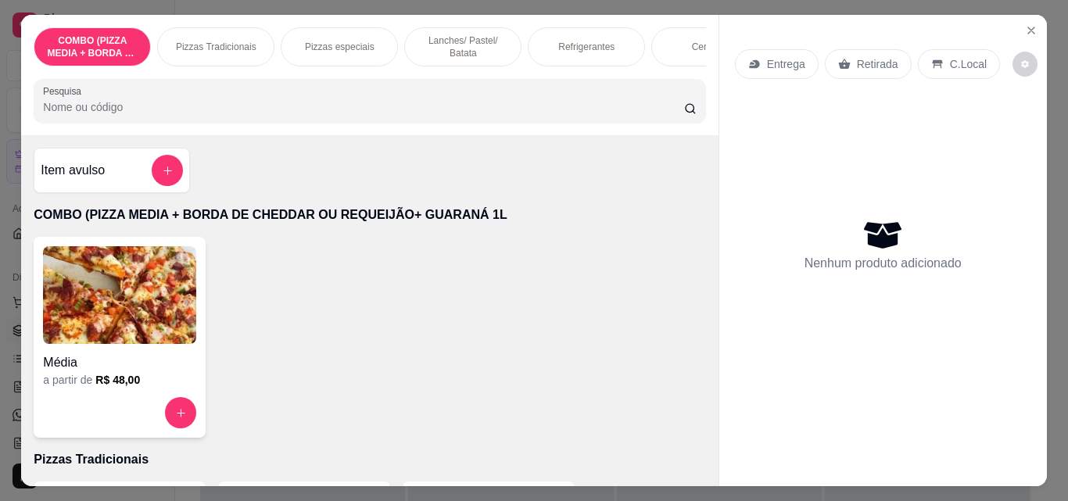
click at [437, 38] on p "Lanches/ Pastel/ Batata" at bounding box center [462, 46] width 91 height 25
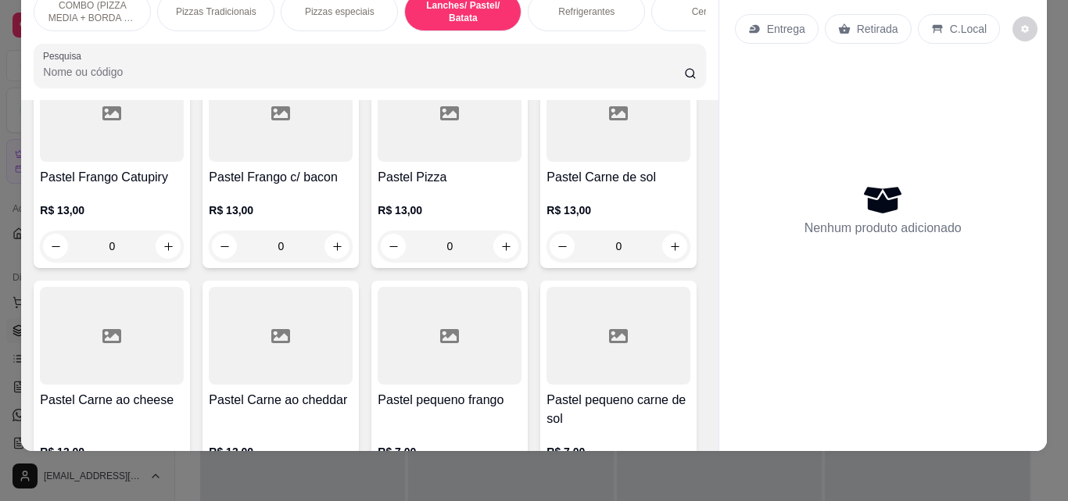
scroll to position [1231, 0]
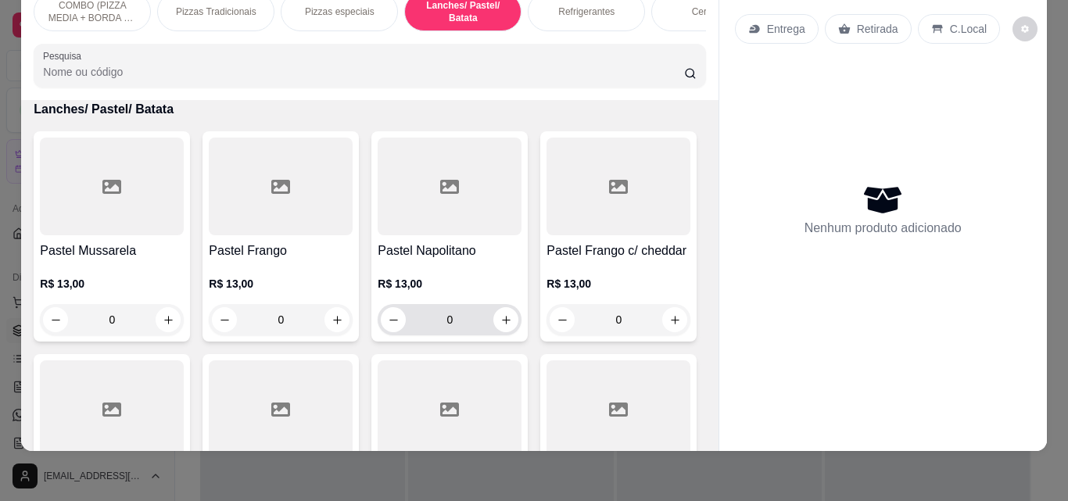
click at [489, 309] on div "0" at bounding box center [450, 319] width 138 height 31
click at [493, 313] on button "increase-product-quantity" at bounding box center [505, 319] width 25 height 25
type input "1"
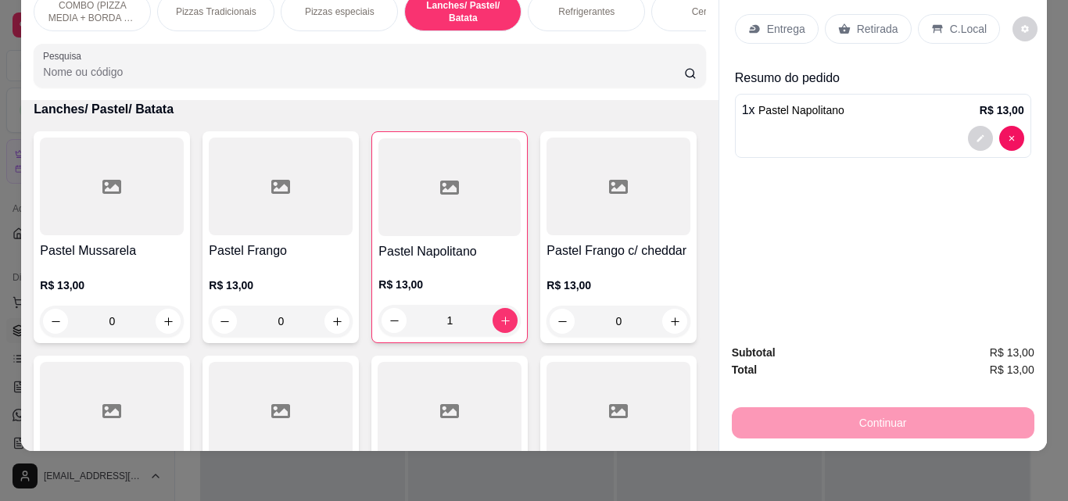
click at [719, 299] on div "Entrega Retirada C.Local Resumo do pedido 1 x Pastel Napolitano R$ 13,00" at bounding box center [883, 156] width 328 height 352
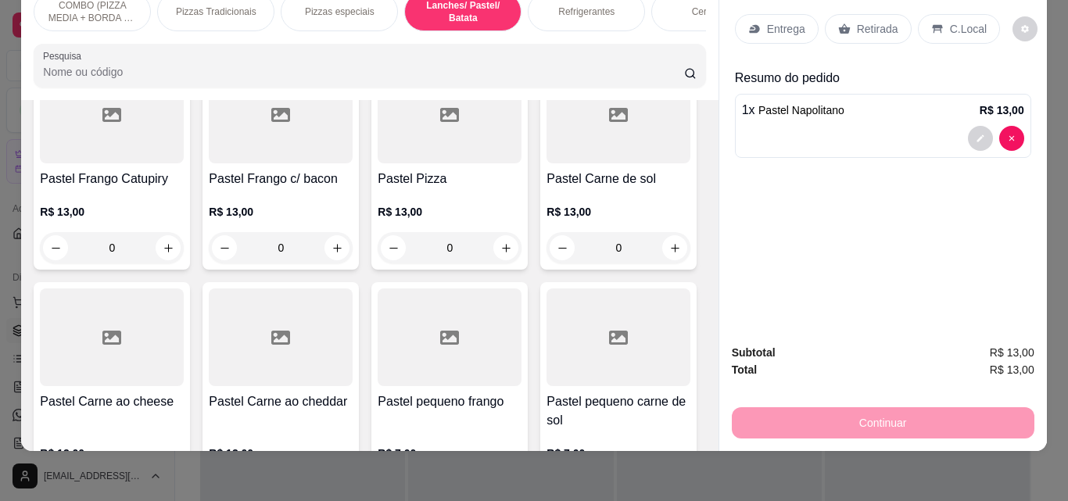
scroll to position [1824, 0]
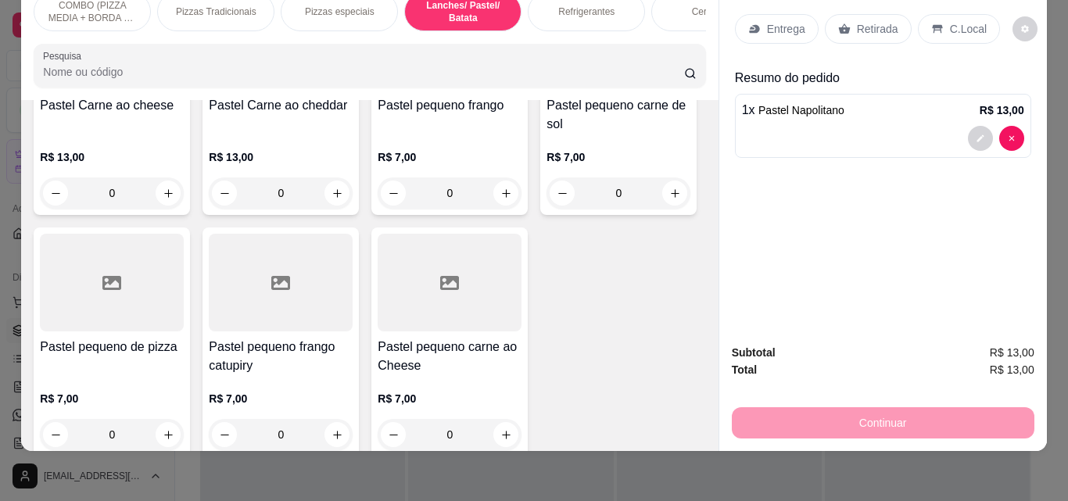
type input "1"
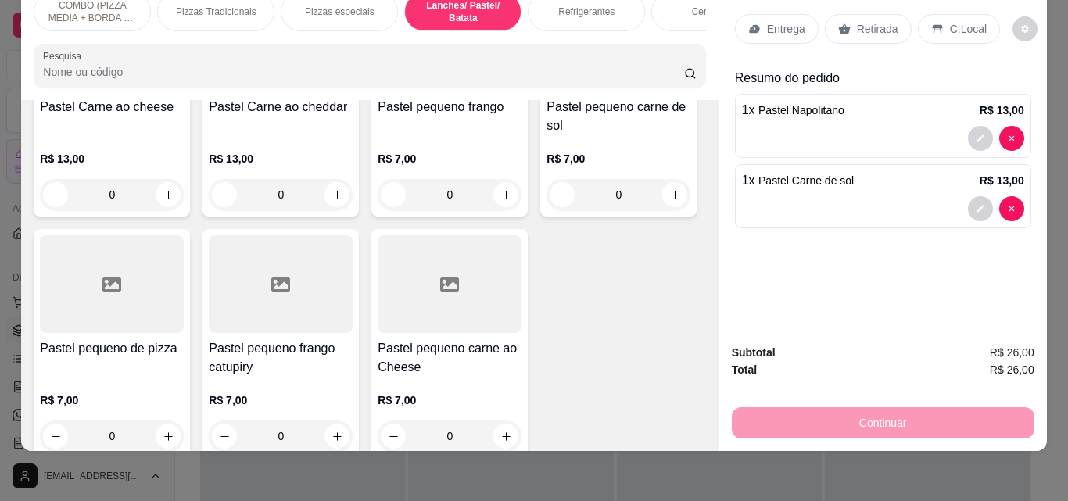
click at [574, 7] on div "Refrigerantes" at bounding box center [586, 11] width 117 height 39
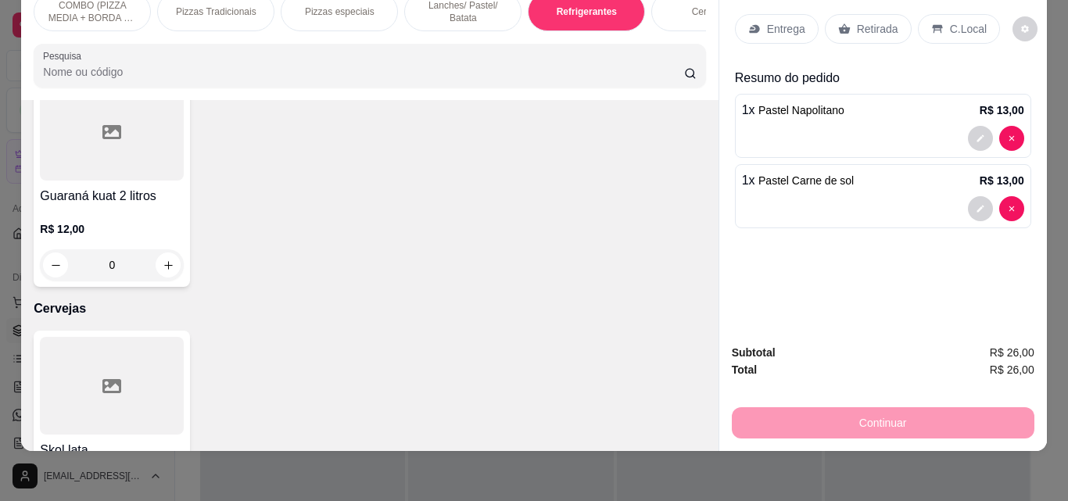
scroll to position [3010, 0]
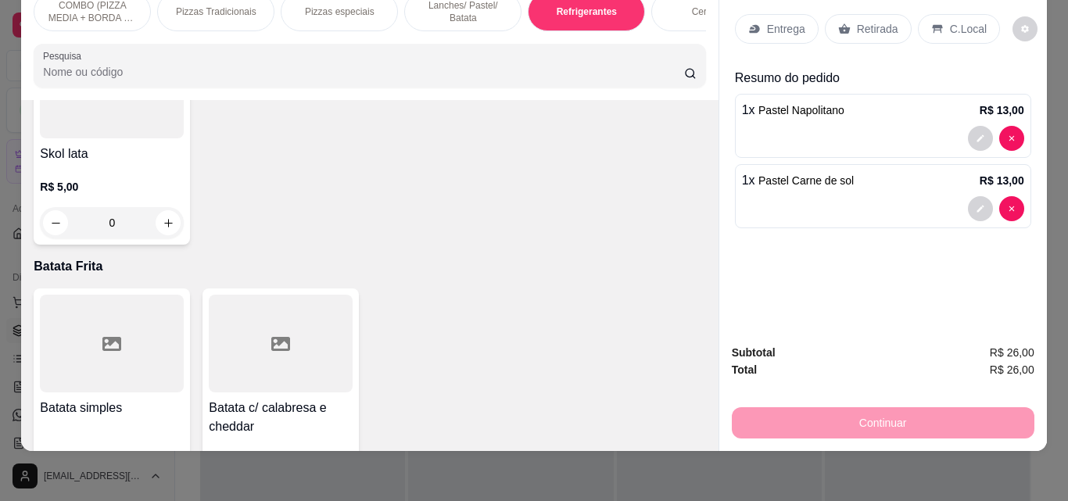
type input "1"
click at [779, 21] on p "Entrega" at bounding box center [786, 29] width 38 height 16
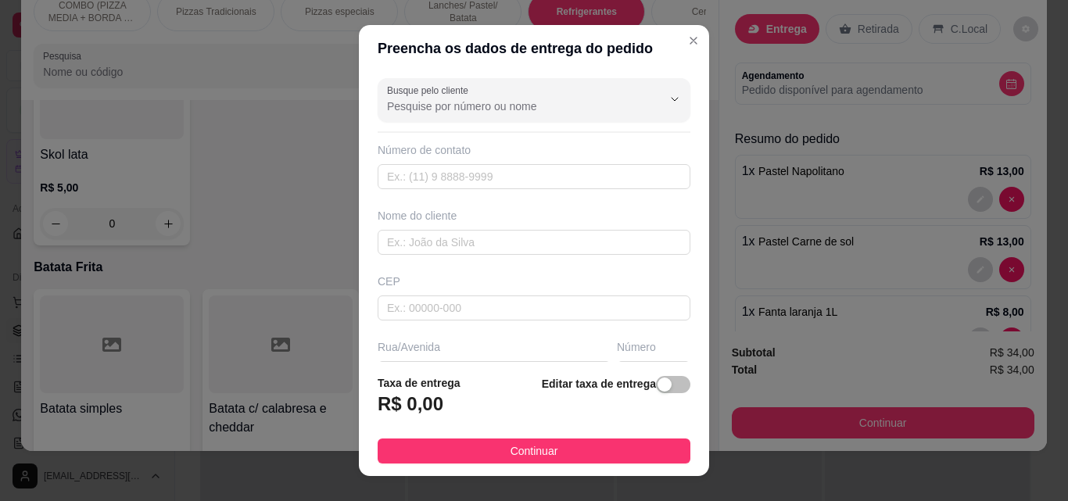
drag, startPoint x: 520, startPoint y: 457, endPoint x: 871, endPoint y: 439, distance: 351.5
click at [528, 457] on span "Continuar" at bounding box center [535, 451] width 48 height 17
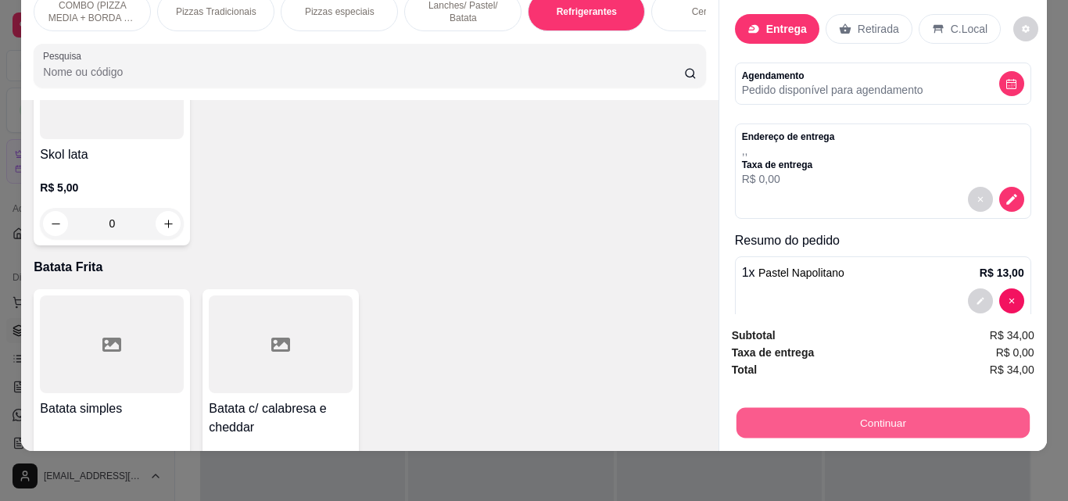
click at [898, 416] on button "Continuar" at bounding box center [882, 422] width 293 height 30
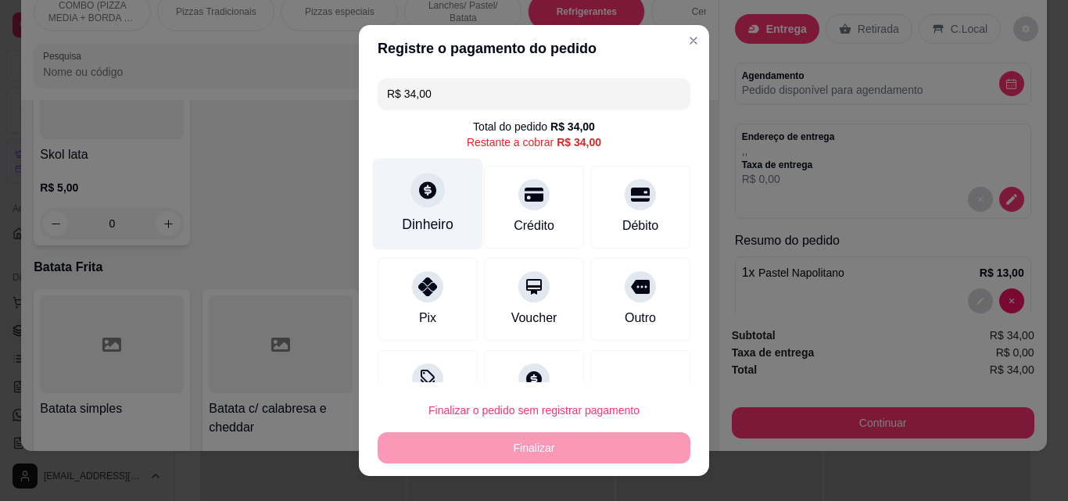
click at [421, 186] on icon at bounding box center [427, 189] width 17 height 17
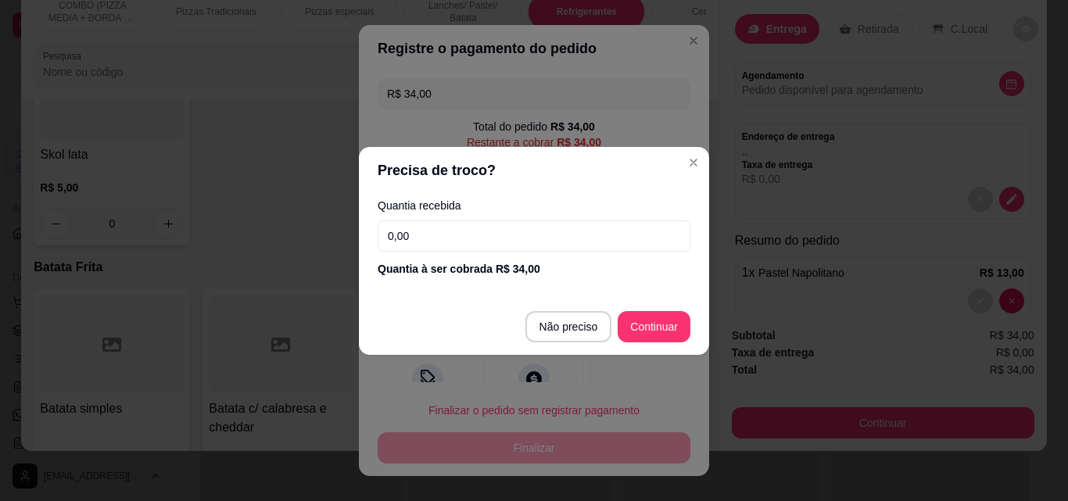
click at [468, 242] on input "0,00" at bounding box center [534, 235] width 313 height 31
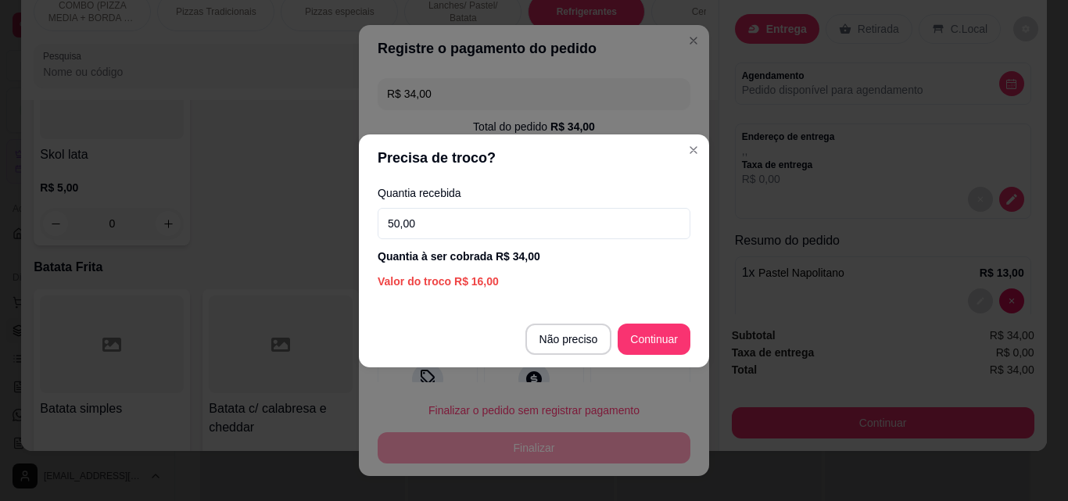
type input "50,00"
click at [691, 359] on footer "Não preciso Continuar" at bounding box center [534, 339] width 350 height 56
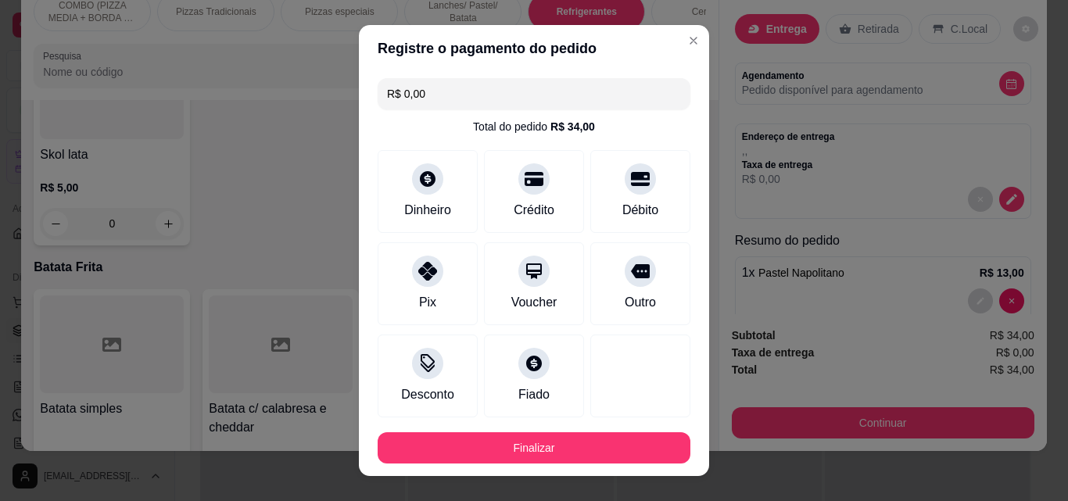
type input "R$ 0,00"
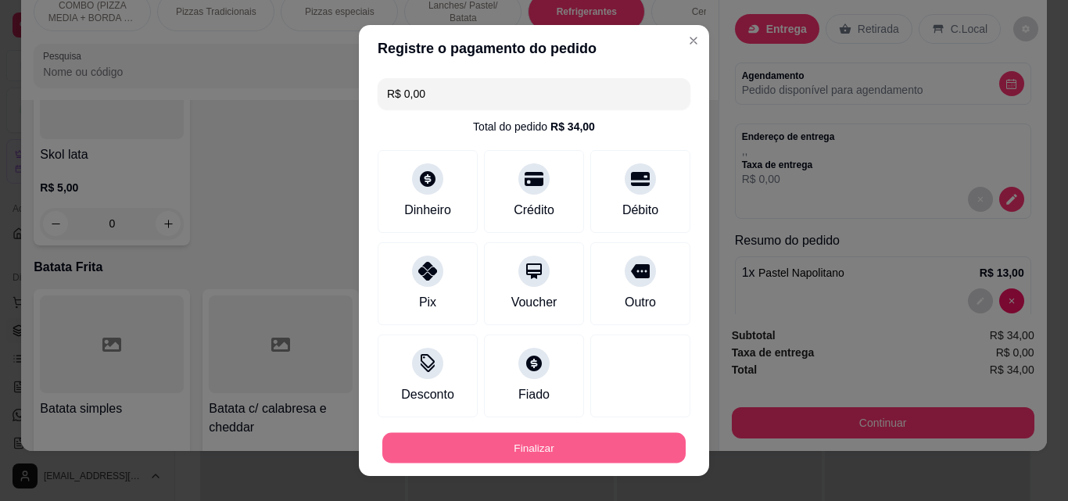
click at [623, 449] on button "Finalizar" at bounding box center [533, 448] width 303 height 30
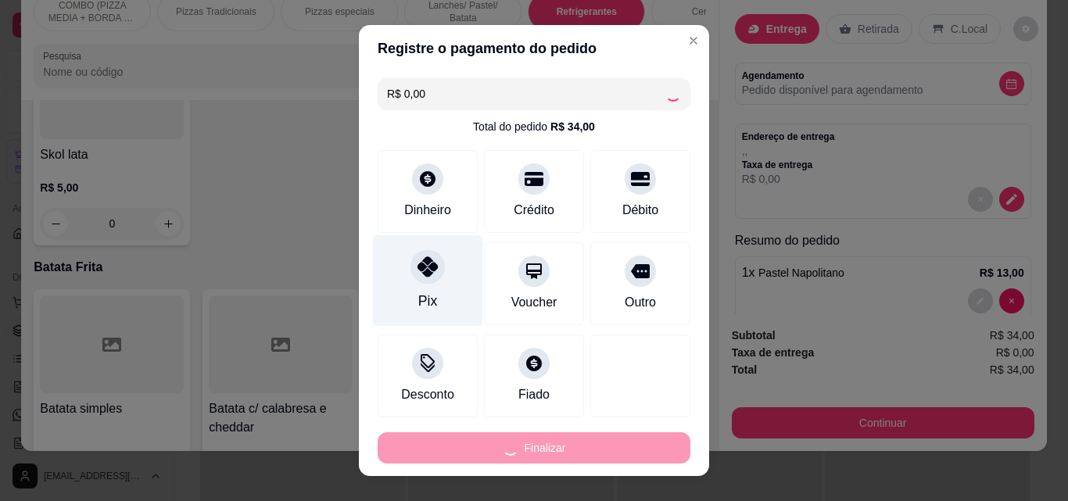
type input "0"
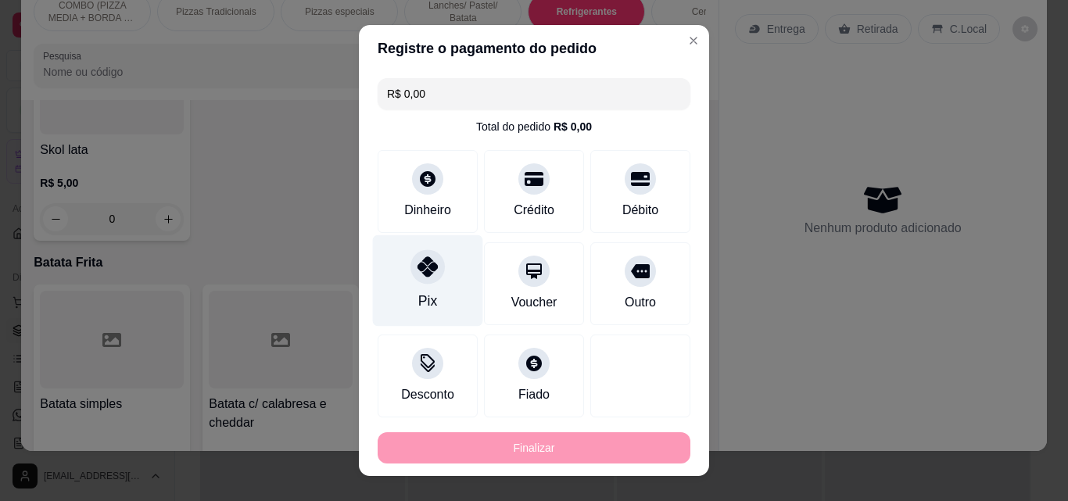
type input "-R$ 34,00"
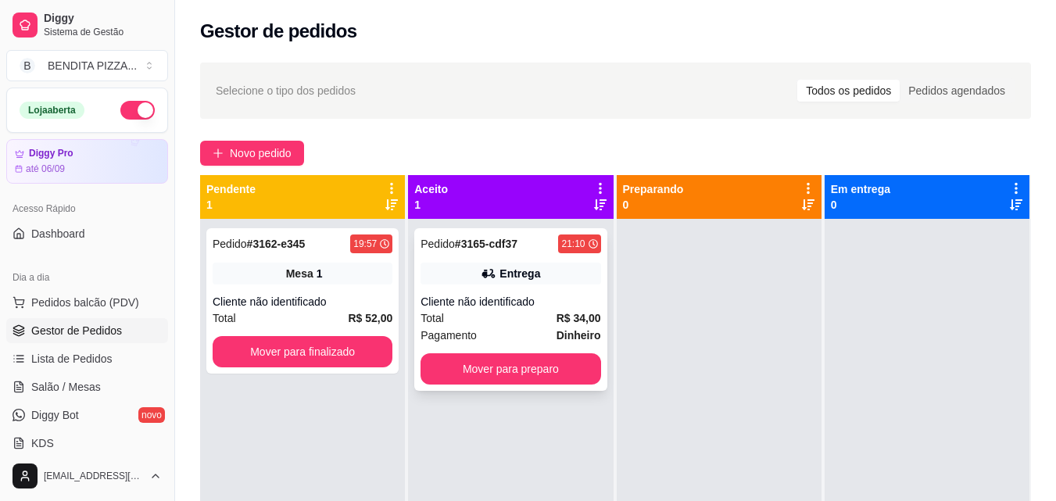
click at [567, 347] on div "Pedido # 3165-cdf37 21:10 Entrega Cliente não identificado Total R$ 34,00 Pagam…" at bounding box center [510, 309] width 192 height 163
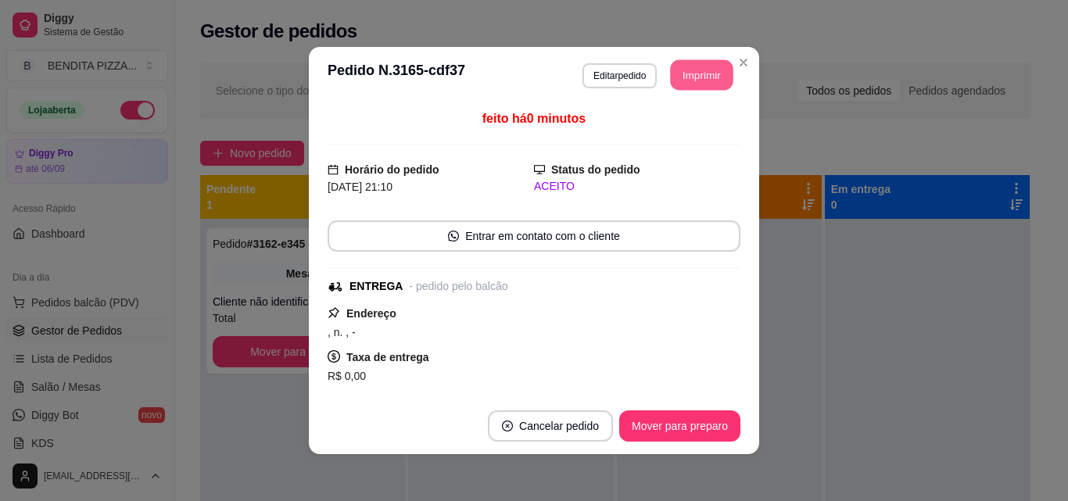
click at [707, 84] on button "Imprimir" at bounding box center [702, 75] width 63 height 30
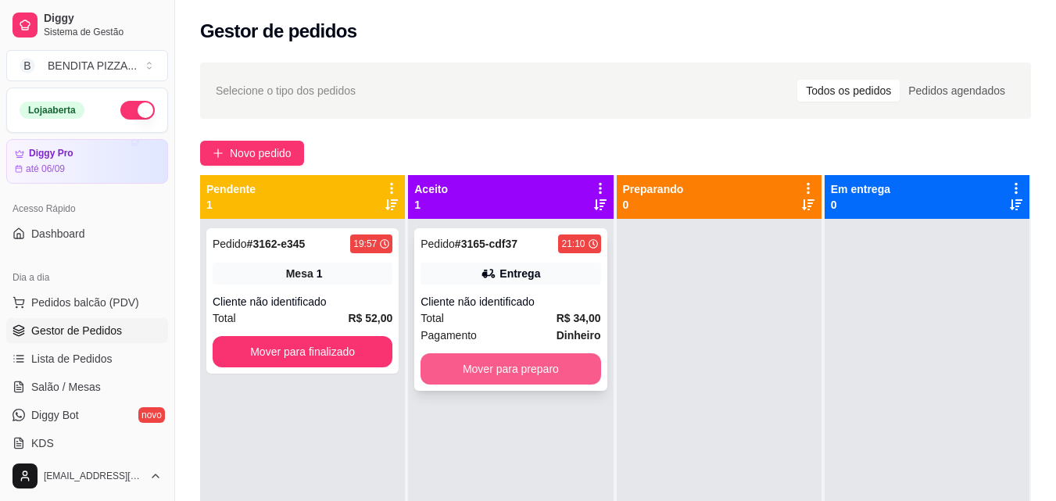
click at [561, 372] on button "Mover para preparo" at bounding box center [511, 368] width 180 height 31
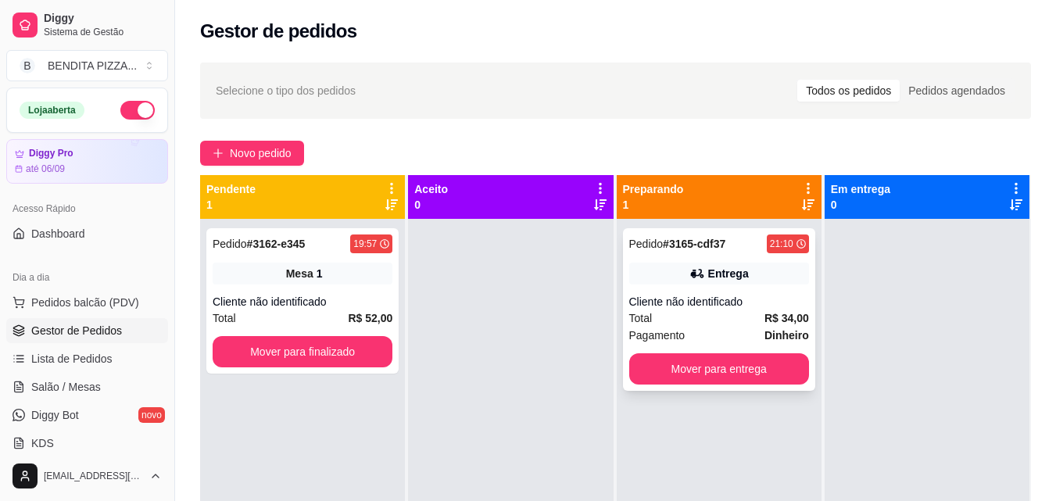
click at [709, 328] on div "Pagamento Dinheiro" at bounding box center [719, 335] width 180 height 17
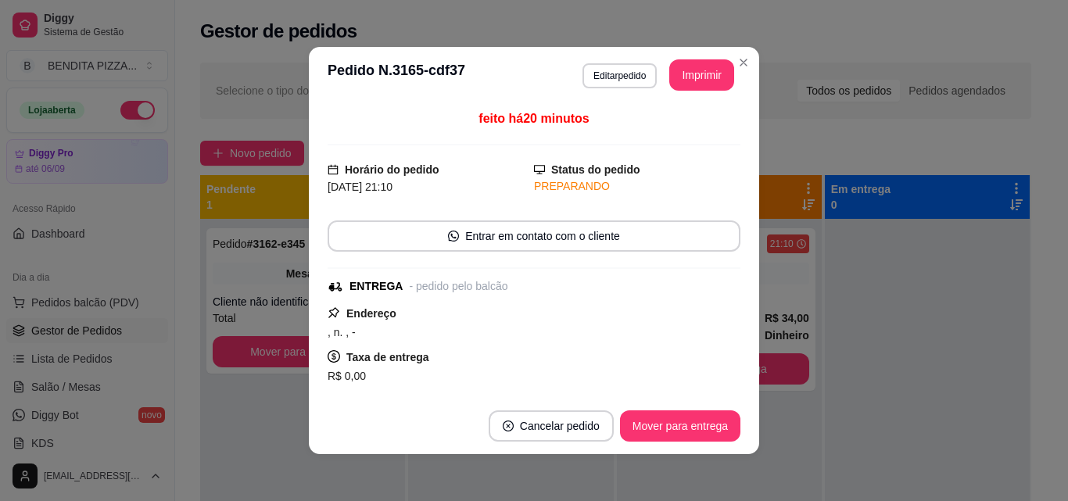
scroll to position [247, 0]
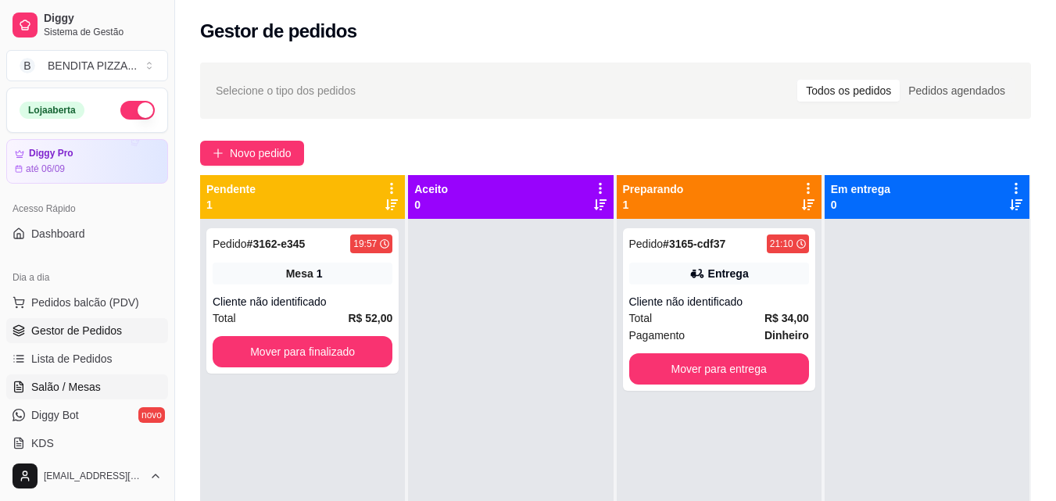
click at [80, 378] on link "Salão / Mesas" at bounding box center [87, 386] width 162 height 25
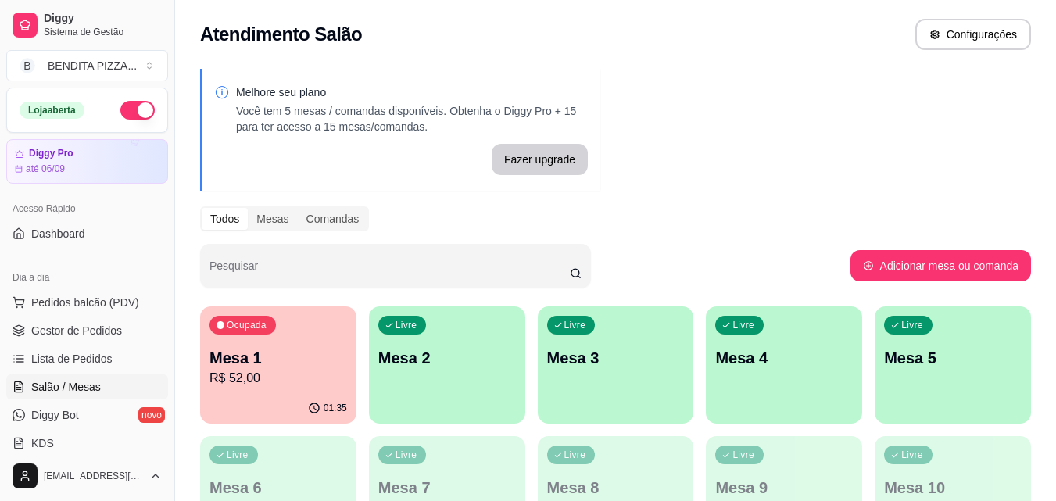
click at [292, 335] on div "Ocupada Mesa 1 R$ 52,00" at bounding box center [278, 349] width 156 height 87
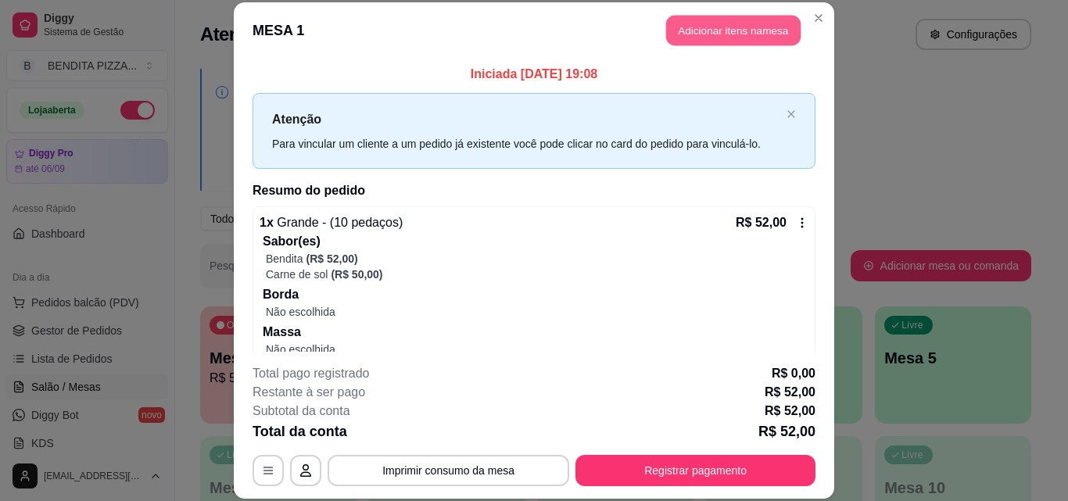
click at [704, 18] on button "Adicionar itens na mesa" at bounding box center [733, 31] width 134 height 30
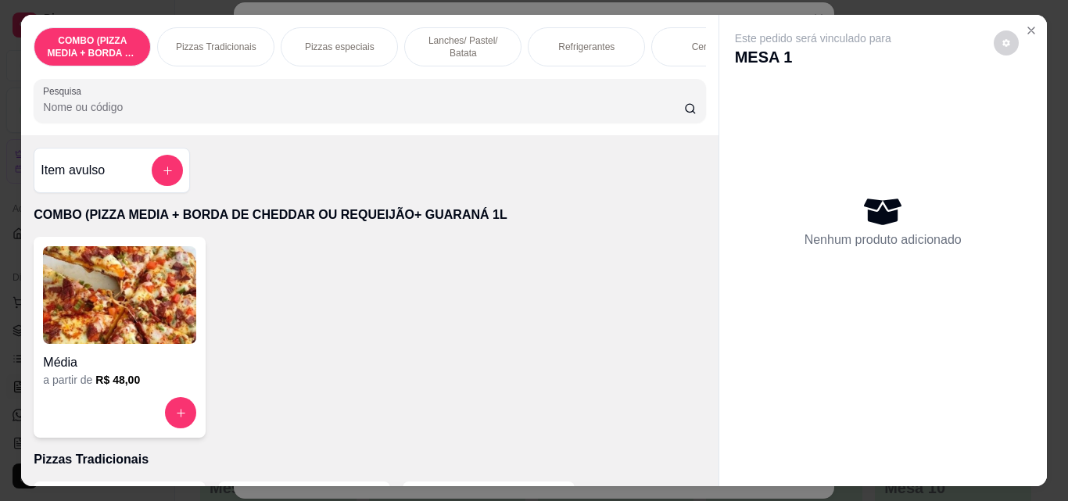
click at [577, 31] on div "Refrigerantes" at bounding box center [586, 46] width 117 height 39
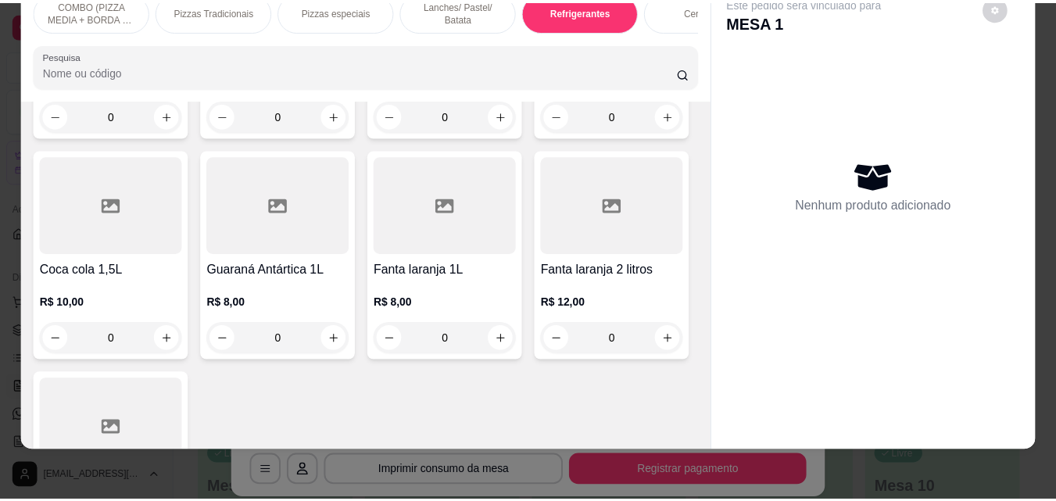
scroll to position [2711, 0]
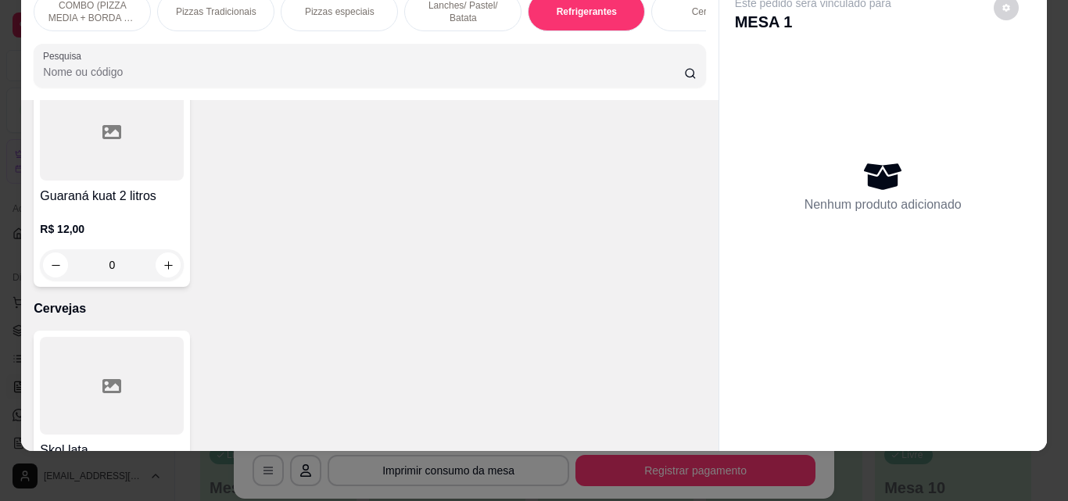
click at [349, 55] on button "increase-product-quantity" at bounding box center [336, 42] width 25 height 25
type input "1"
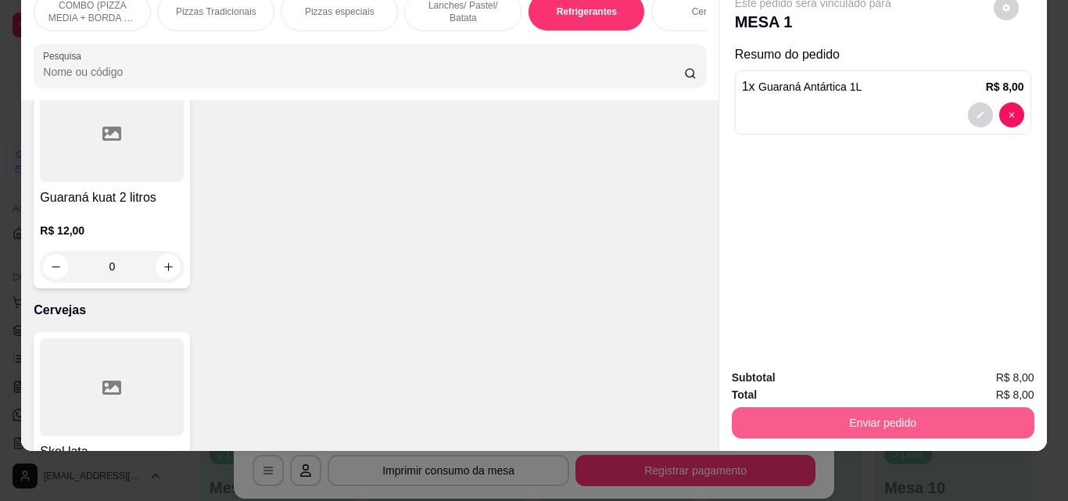
click at [826, 407] on button "Enviar pedido" at bounding box center [883, 422] width 303 height 31
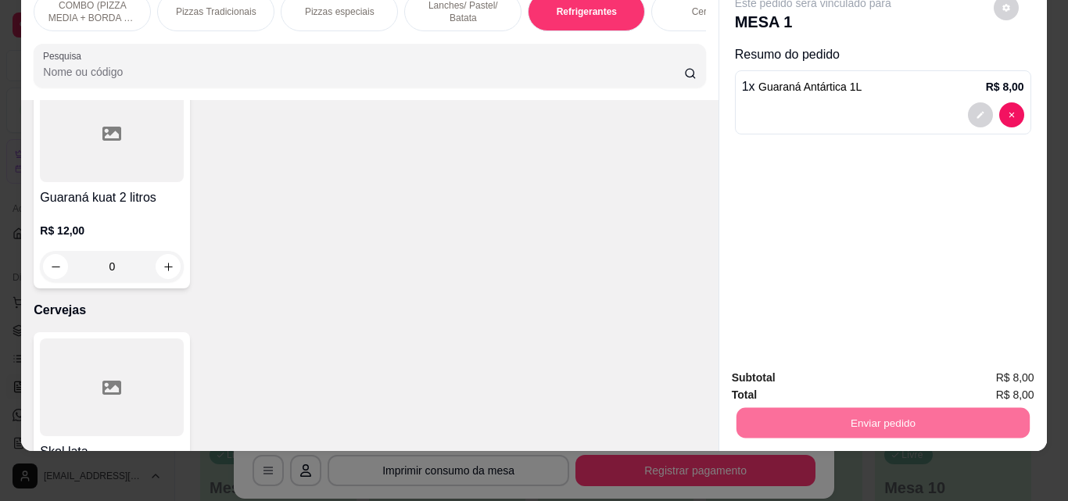
click at [830, 373] on button "Não registrar e enviar pedido" at bounding box center [831, 372] width 158 height 29
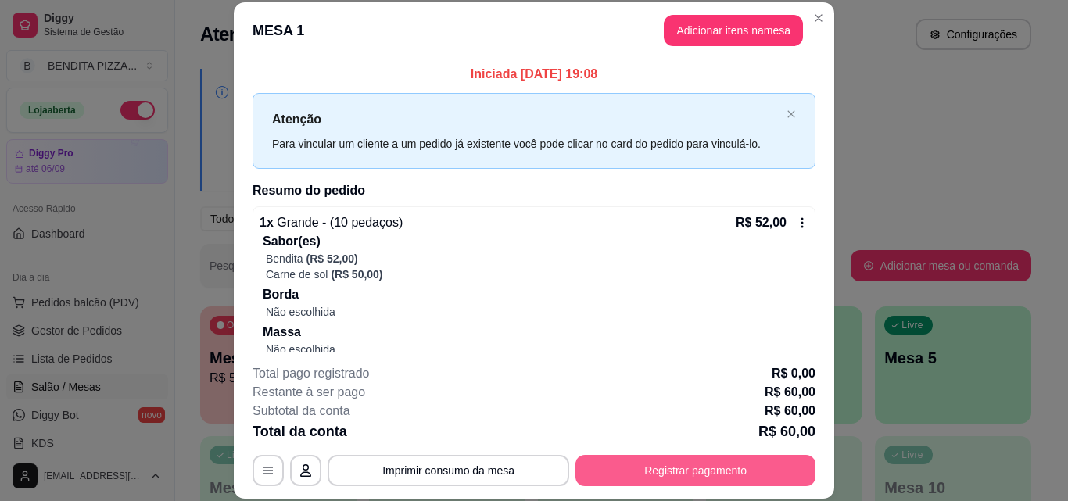
click at [723, 464] on button "Registrar pagamento" at bounding box center [695, 470] width 240 height 31
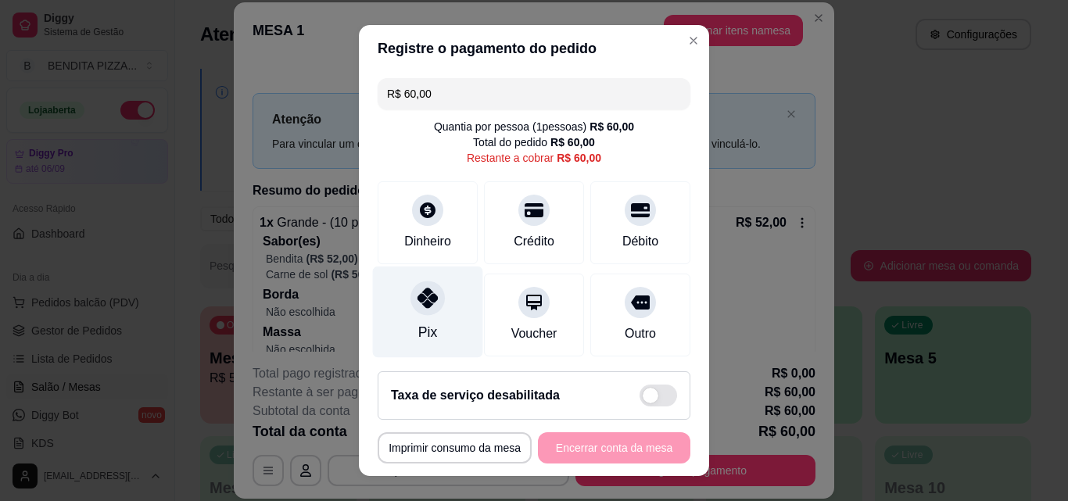
click at [419, 324] on div "Pix" at bounding box center [427, 332] width 19 height 20
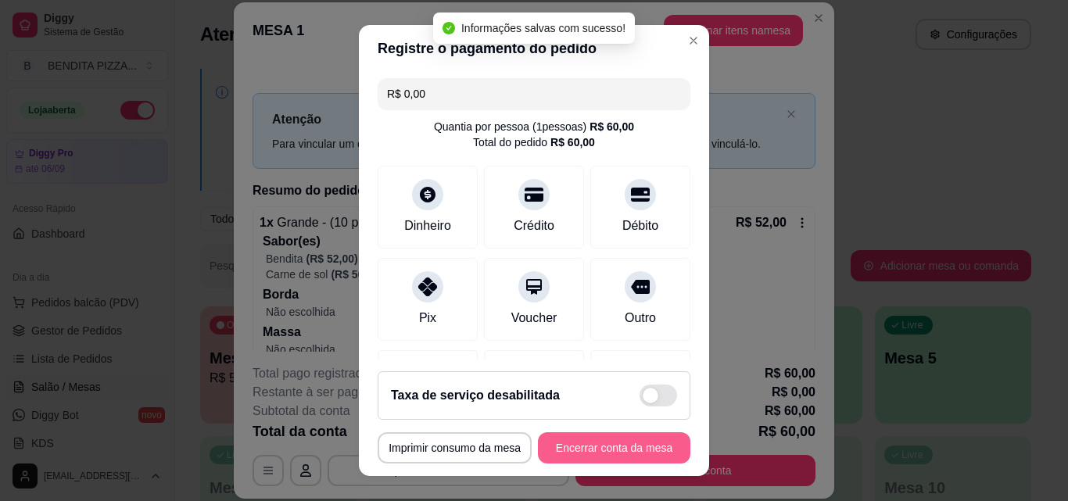
type input "R$ 0,00"
click at [631, 442] on button "Encerrar conta da mesa" at bounding box center [614, 447] width 152 height 31
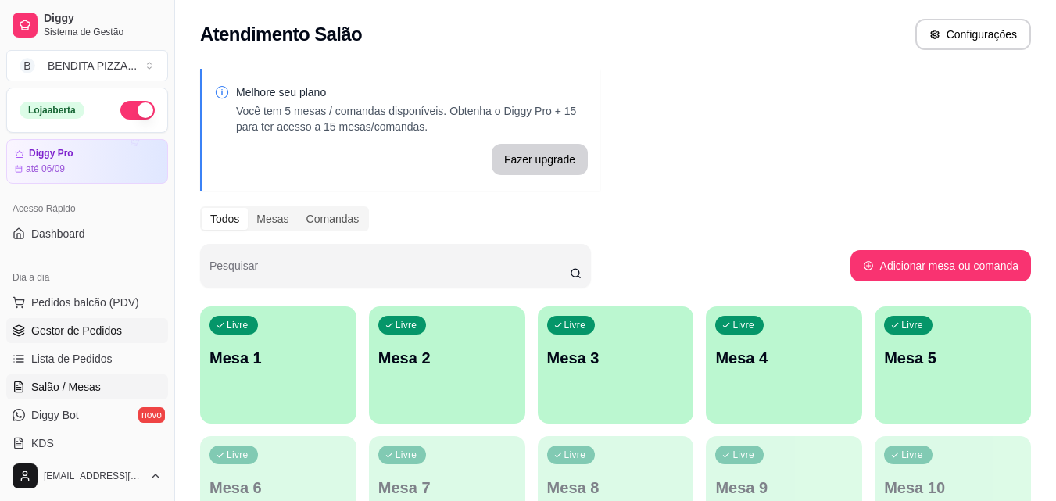
click at [77, 324] on span "Gestor de Pedidos" at bounding box center [76, 331] width 91 height 16
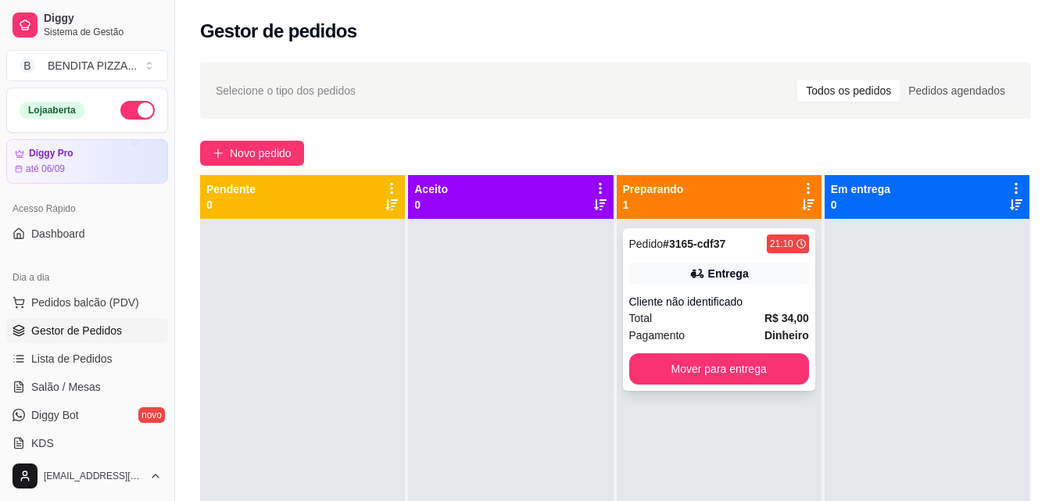
click at [670, 385] on div "Pedido # 3165-cdf37 21:10 Entrega Cliente não identificado Total R$ 34,00 Pagam…" at bounding box center [719, 309] width 192 height 163
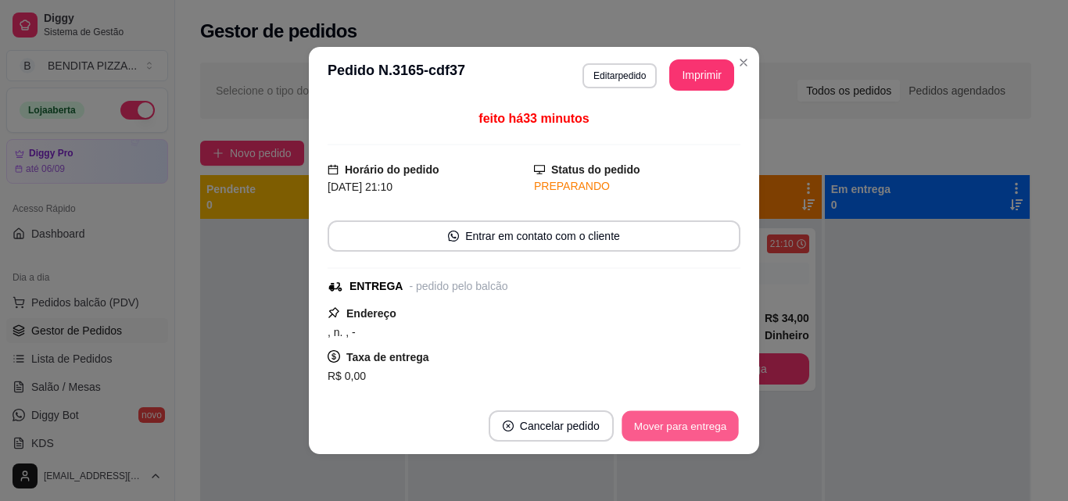
click at [668, 423] on button "Mover para entrega" at bounding box center [680, 426] width 117 height 30
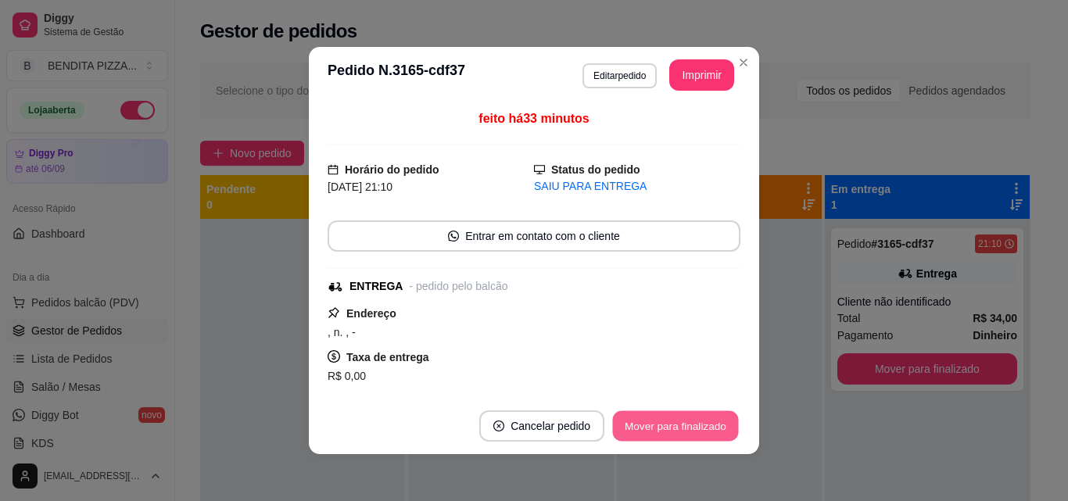
click at [668, 423] on button "Mover para finalizado" at bounding box center [676, 426] width 126 height 30
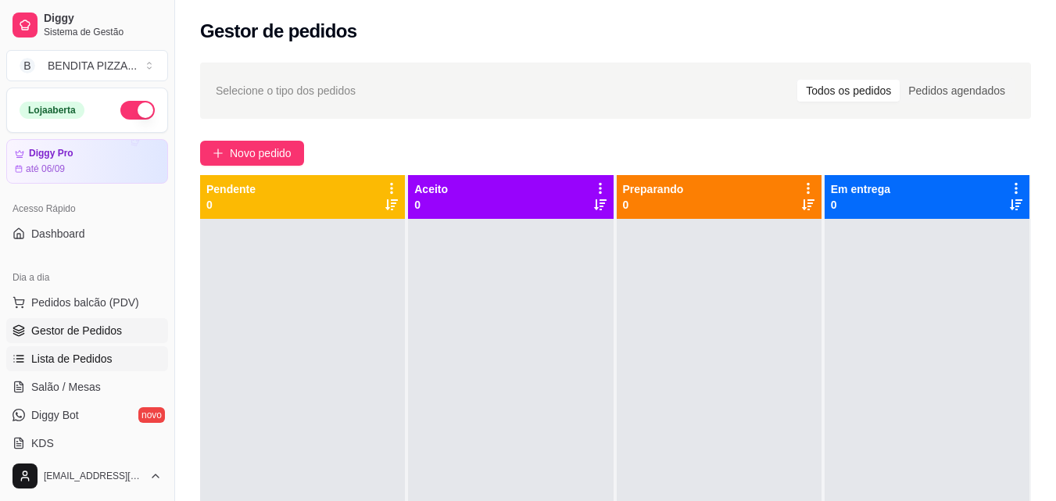
click at [101, 346] on link "Lista de Pedidos" at bounding box center [87, 358] width 162 height 25
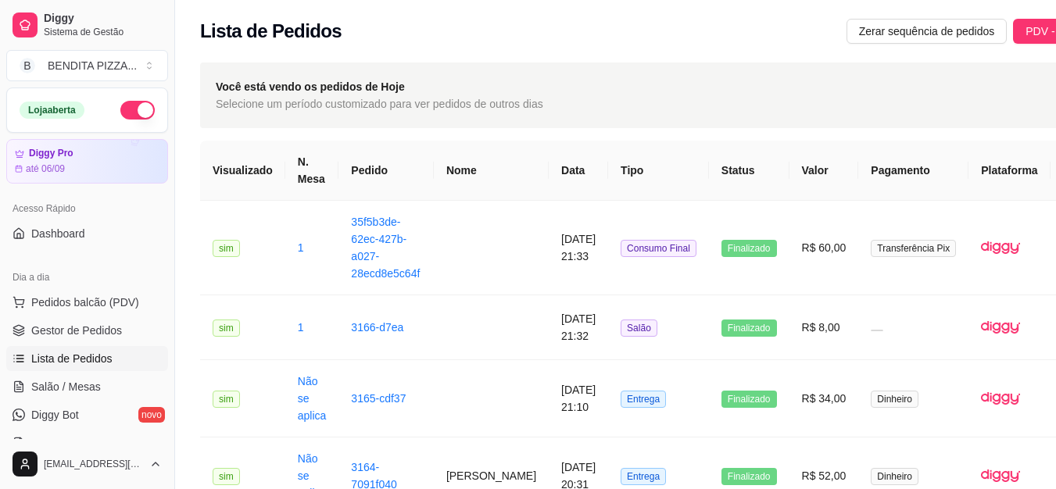
scroll to position [428, 0]
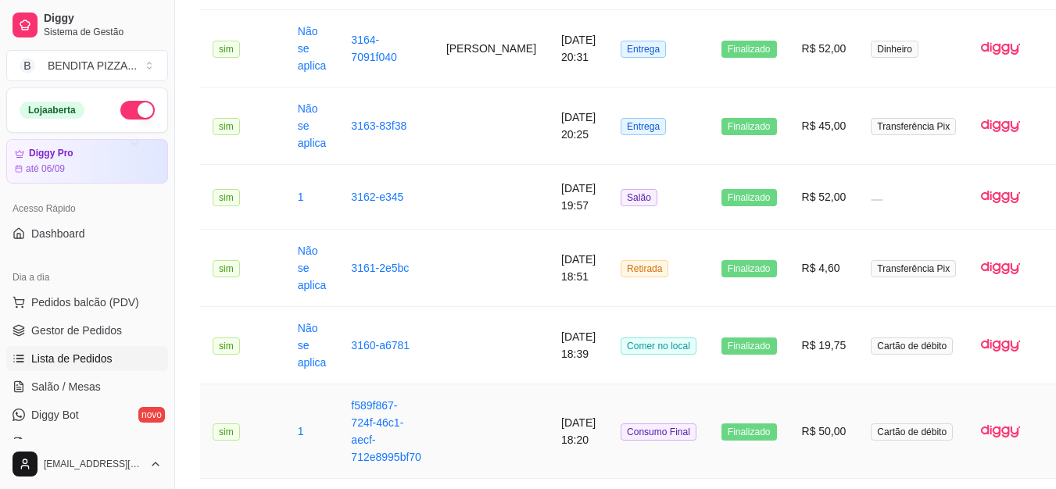
drag, startPoint x: 1054, startPoint y: 403, endPoint x: 1062, endPoint y: 401, distance: 8.7
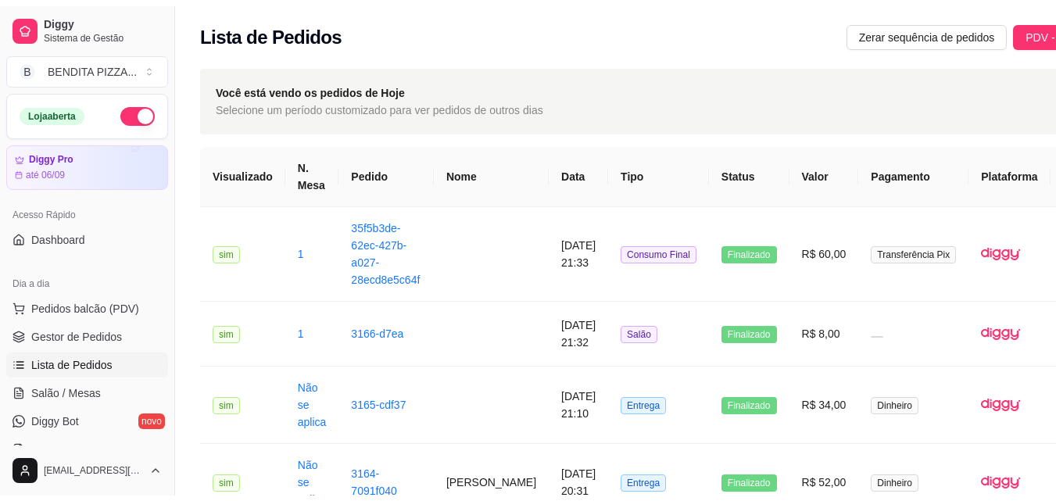
scroll to position [317, 0]
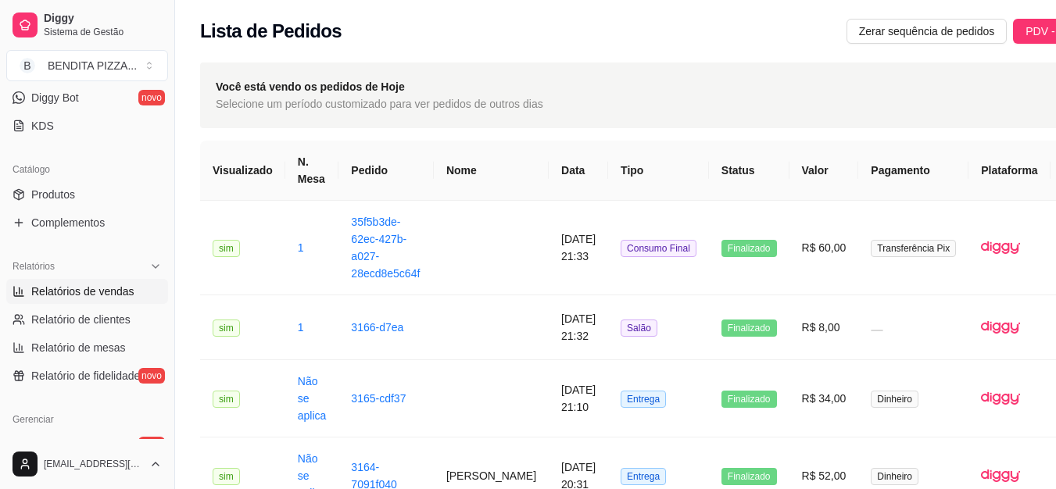
click at [91, 289] on span "Relatórios de vendas" at bounding box center [82, 292] width 103 height 16
select select "ALL"
select select "0"
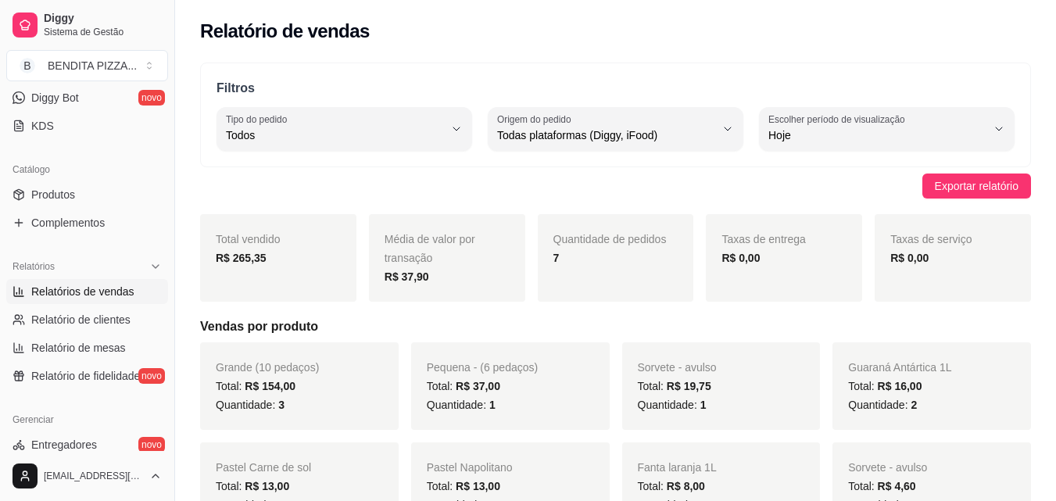
click at [160, 195] on div "Catálogo Produtos Complementos" at bounding box center [87, 196] width 174 height 91
drag, startPoint x: 160, startPoint y: 192, endPoint x: 163, endPoint y: 170, distance: 21.3
click at [163, 170] on div "Loja aberta Diggy Pro até 06/09 Acesso Rápido Dashboard Dia a dia Pedidos balcã…" at bounding box center [87, 270] width 174 height 364
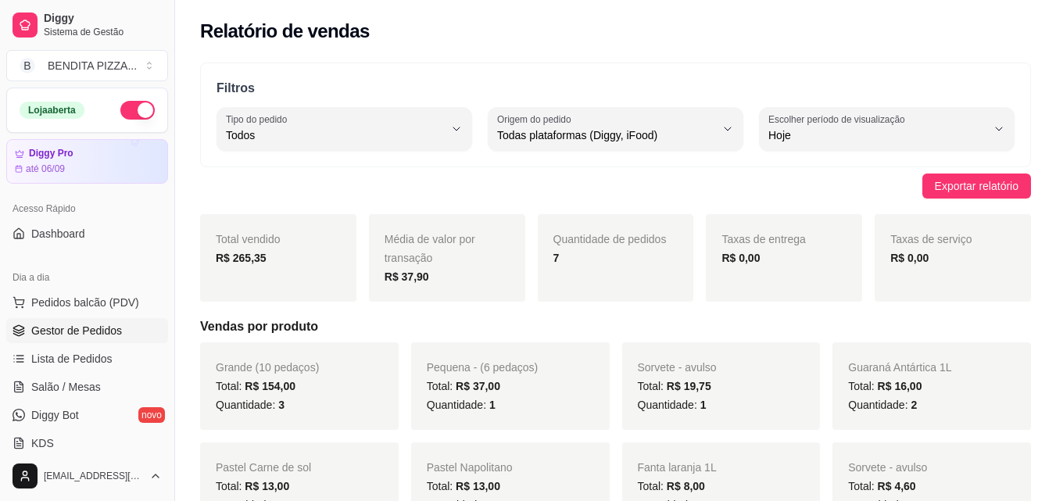
click at [140, 319] on link "Gestor de Pedidos" at bounding box center [87, 330] width 162 height 25
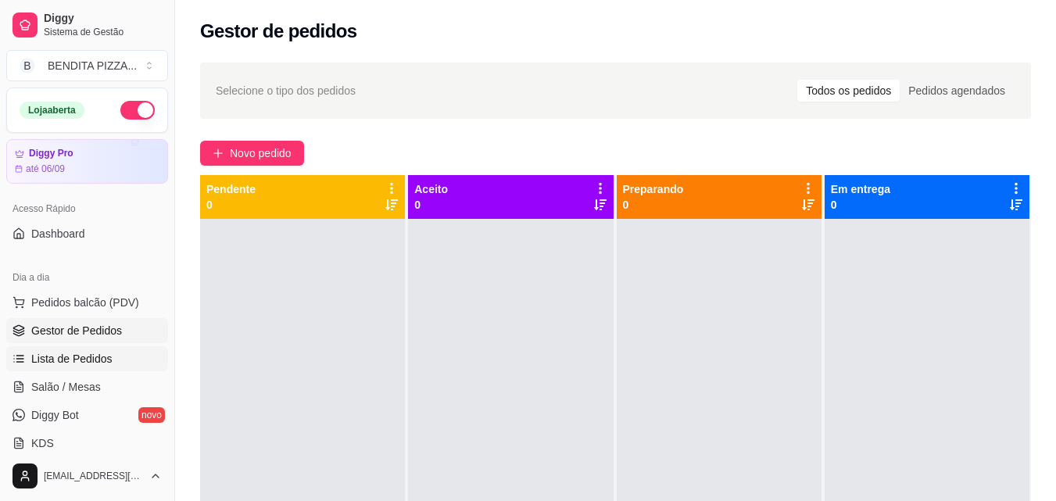
click at [93, 354] on span "Lista de Pedidos" at bounding box center [71, 359] width 81 height 16
